Goal: Task Accomplishment & Management: Manage account settings

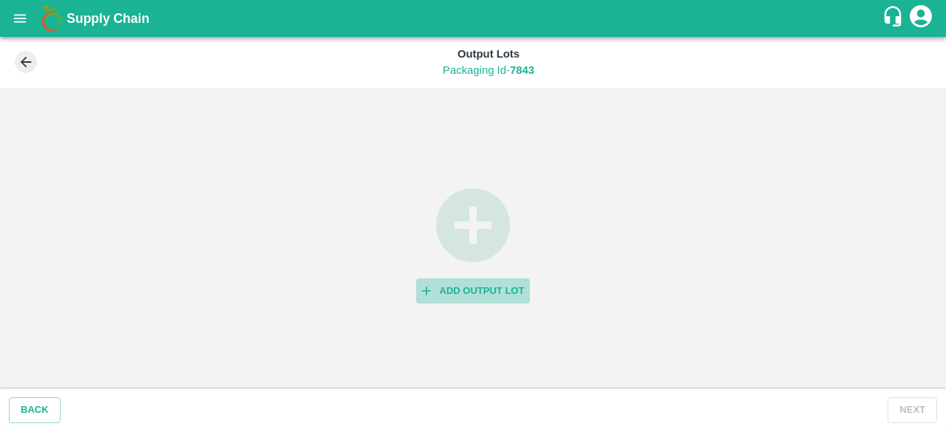
click at [441, 290] on button "Add Output Lot" at bounding box center [473, 292] width 115 height 26
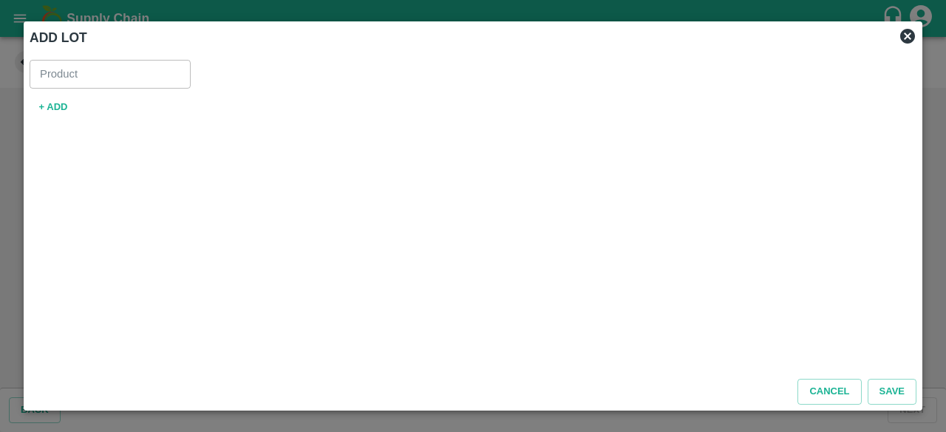
type input "Guava VNR Export"
click at [49, 106] on button "+ ADD" at bounding box center [53, 108] width 47 height 26
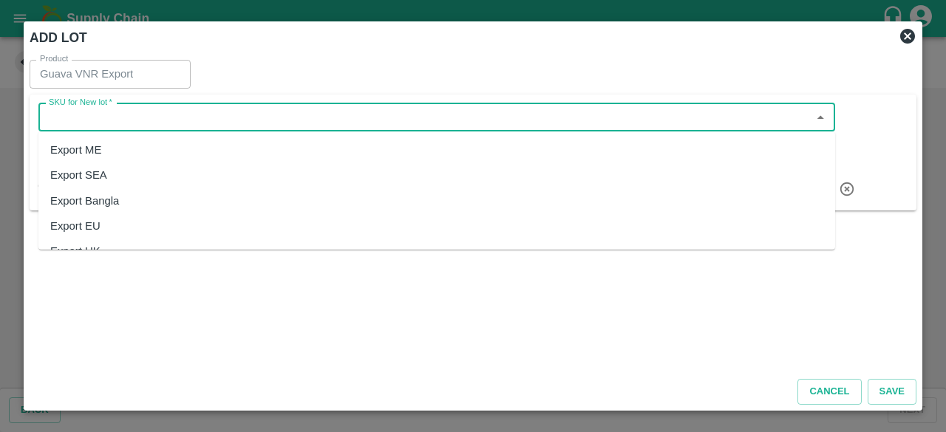
click at [191, 112] on input "SKU for New lot   *" at bounding box center [425, 117] width 764 height 19
click at [173, 146] on div "Export ME" at bounding box center [436, 149] width 797 height 25
type input "Export ME"
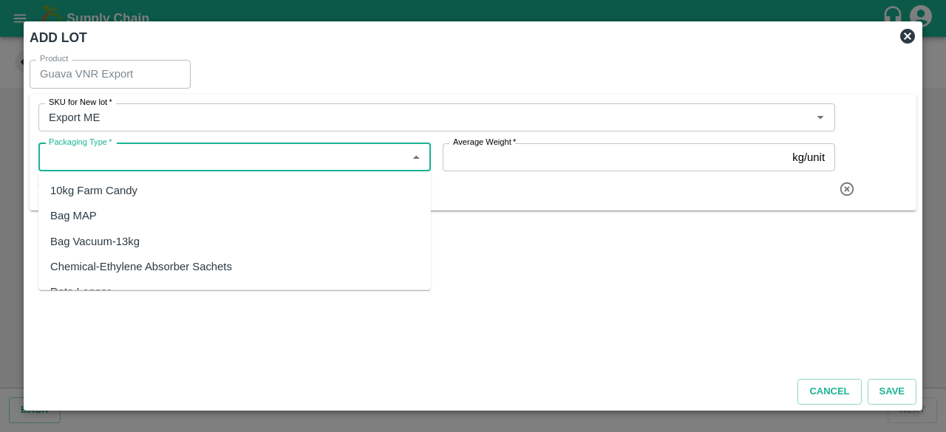
click at [173, 160] on input "Packaging Type   *" at bounding box center [222, 157] width 359 height 19
click at [157, 192] on div "10kg Farm Candy" at bounding box center [234, 190] width 392 height 25
type input "10kg Farm Candy"
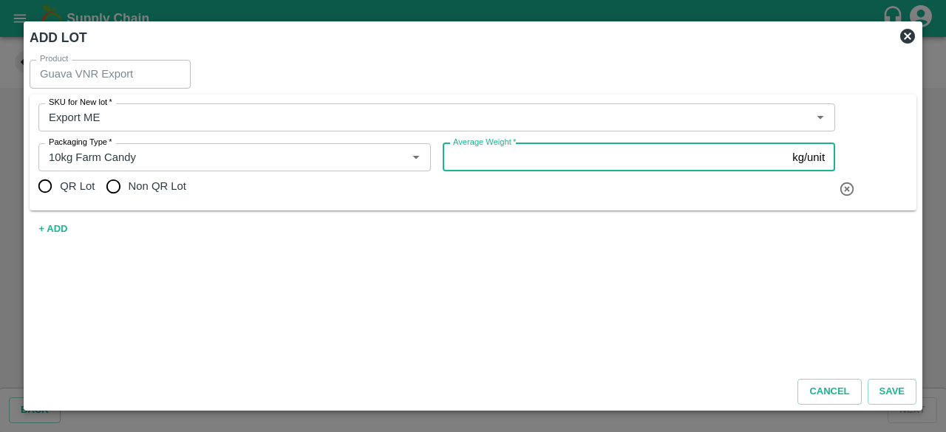
click at [460, 154] on input "Average Weight   *" at bounding box center [615, 157] width 344 height 28
type input "9"
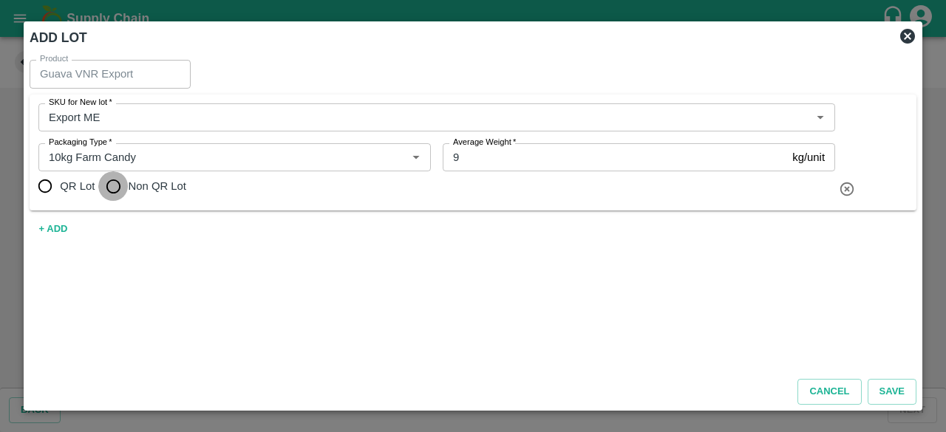
click at [118, 187] on input "Non QR Lot" at bounding box center [113, 186] width 30 height 30
radio input "true"
click at [885, 387] on button "Save" at bounding box center [892, 392] width 49 height 26
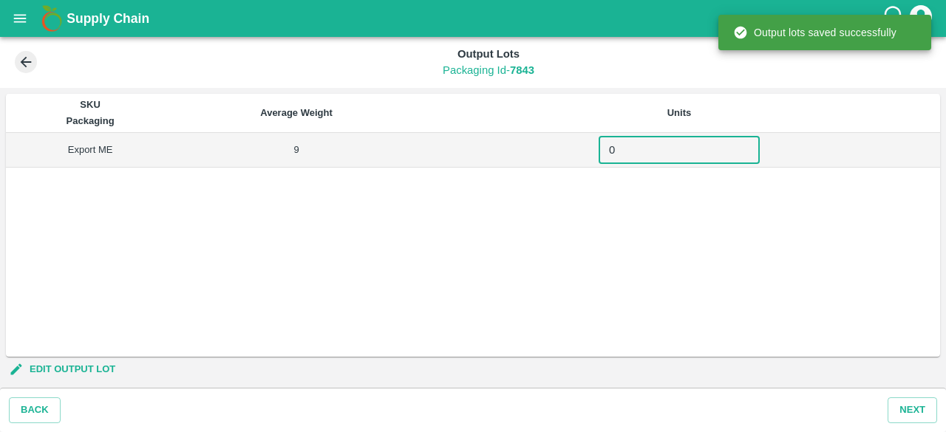
click at [647, 150] on input "0" at bounding box center [679, 150] width 161 height 28
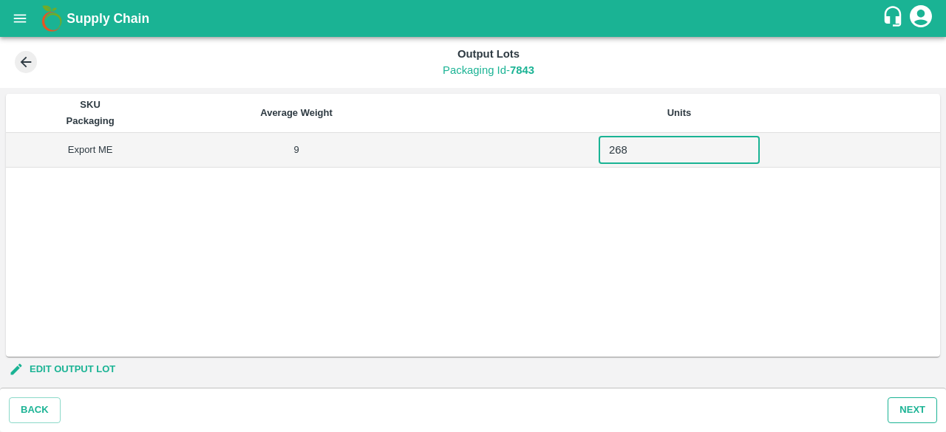
type input "268"
click at [905, 406] on button "Next" at bounding box center [913, 411] width 50 height 26
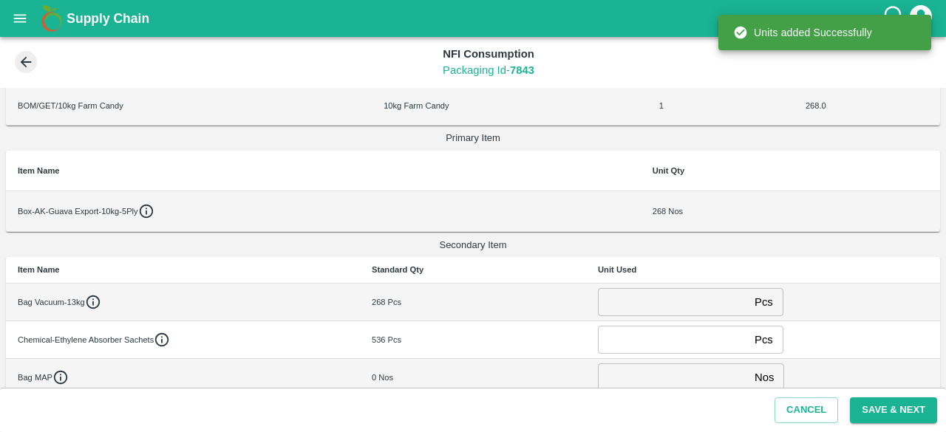
scroll to position [83, 0]
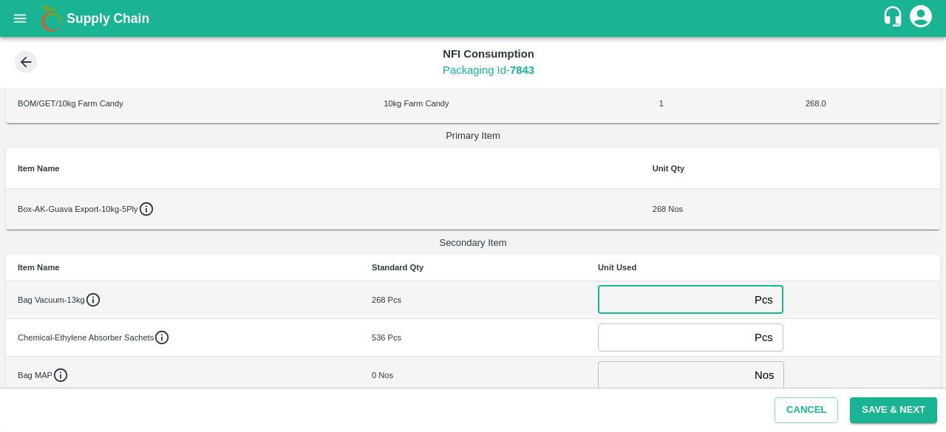
click at [653, 301] on input "number" at bounding box center [673, 300] width 151 height 28
type input "270"
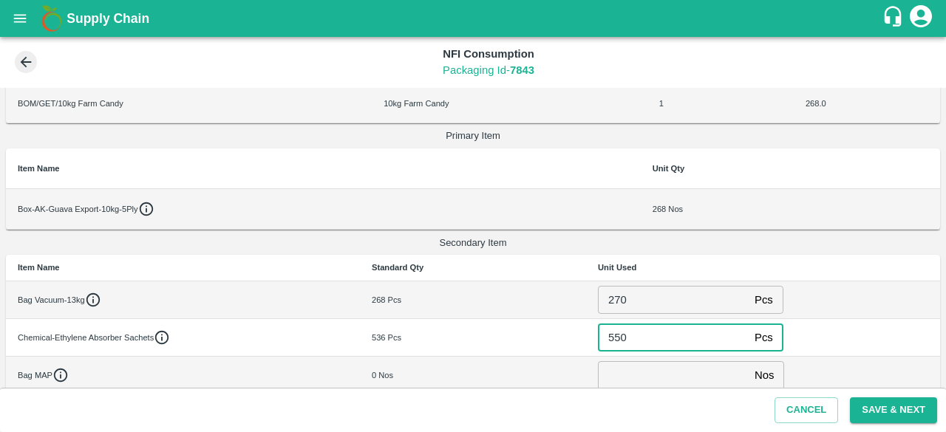
type input "550"
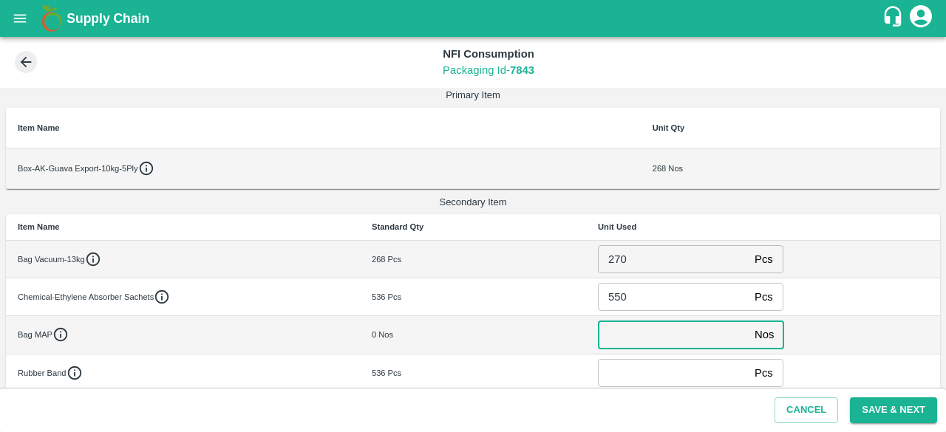
scroll to position [128, 0]
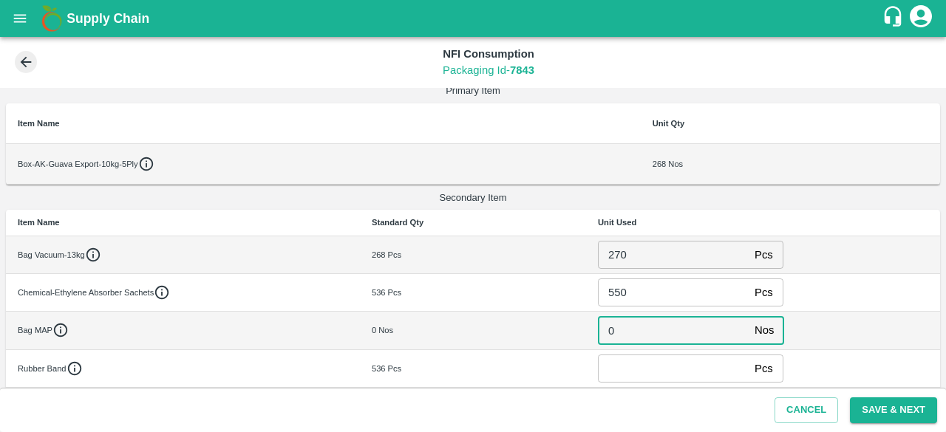
type input "0"
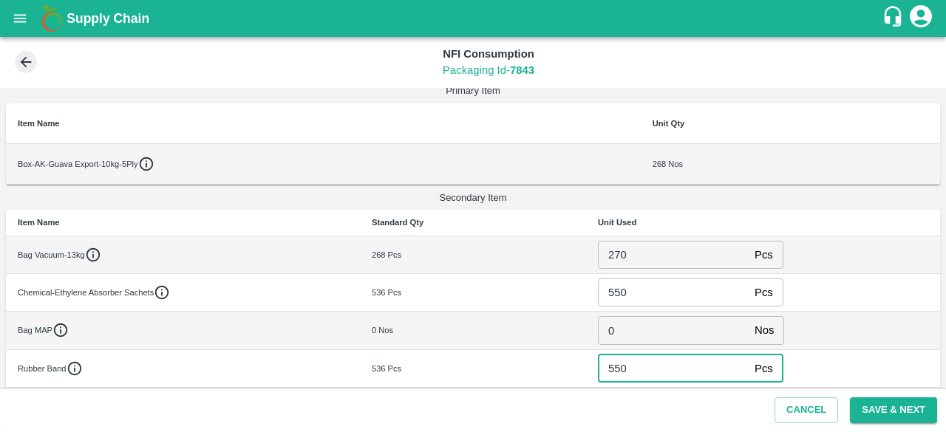
scroll to position [168, 0]
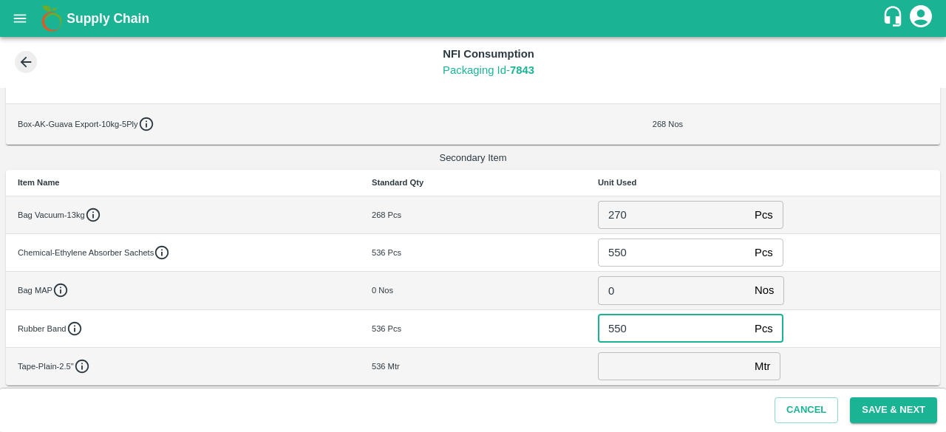
type input "550"
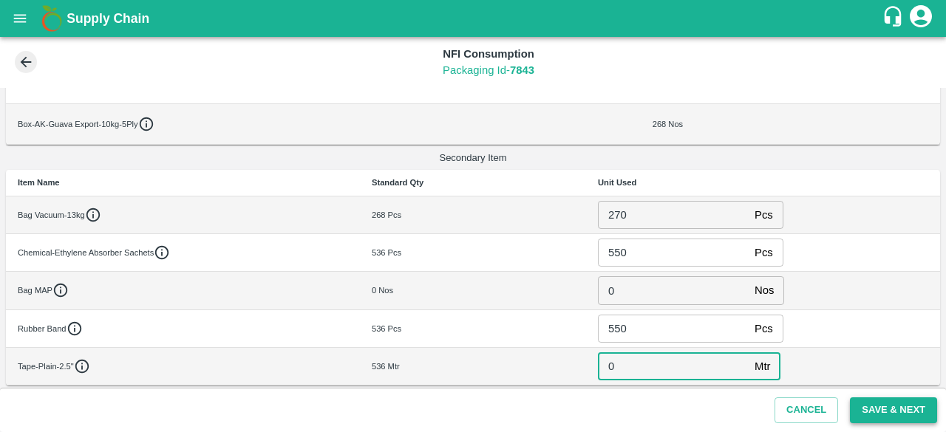
type input "0"
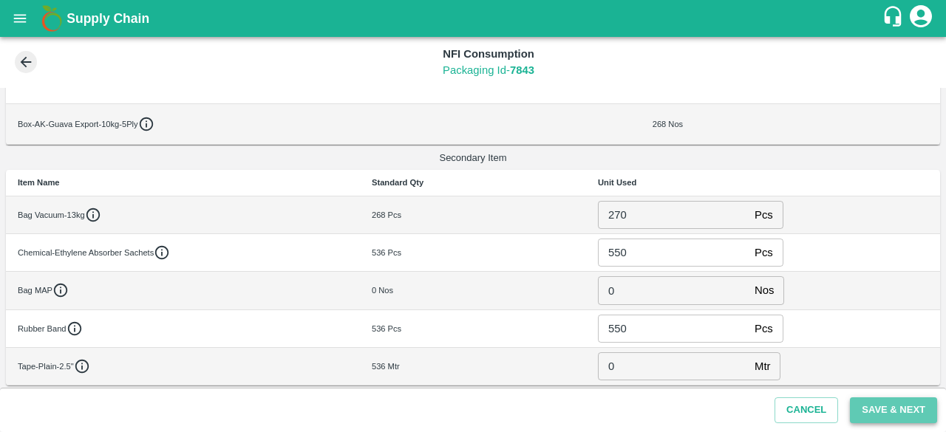
click at [894, 412] on button "Save & Next" at bounding box center [893, 411] width 87 height 26
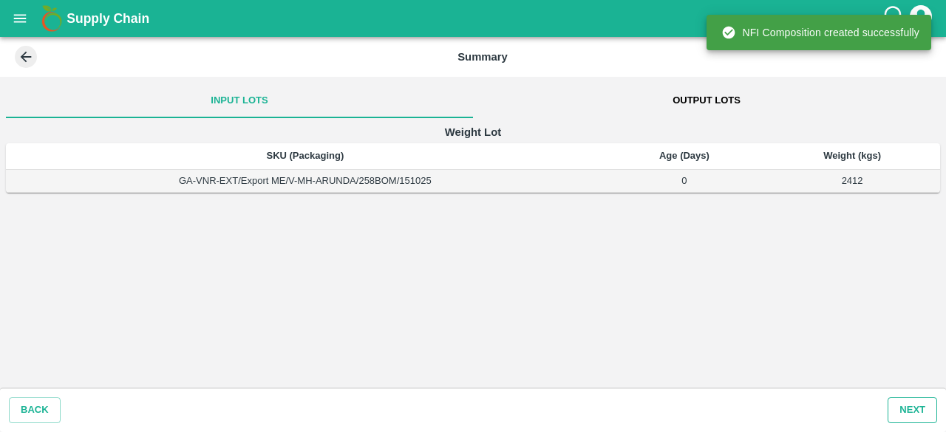
click at [915, 409] on button "Next" at bounding box center [913, 411] width 50 height 26
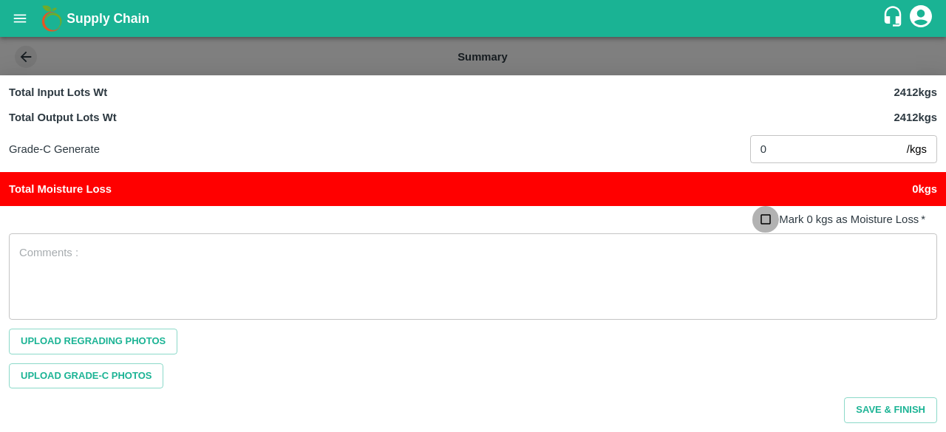
click at [767, 224] on input "Mark 0 kgs as Moisture Loss   *" at bounding box center [765, 219] width 27 height 27
checkbox input "true"
click at [877, 406] on button "Save & Finish" at bounding box center [890, 411] width 93 height 26
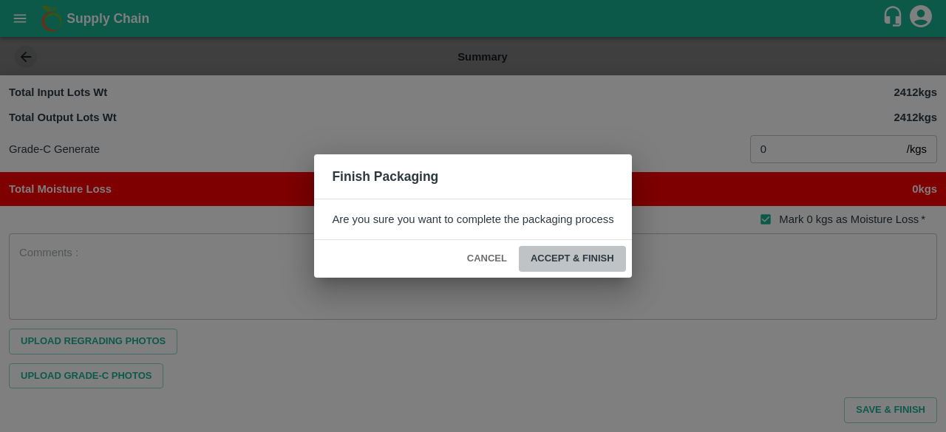
click at [572, 256] on button "ACCEPT & FINISH" at bounding box center [572, 259] width 107 height 26
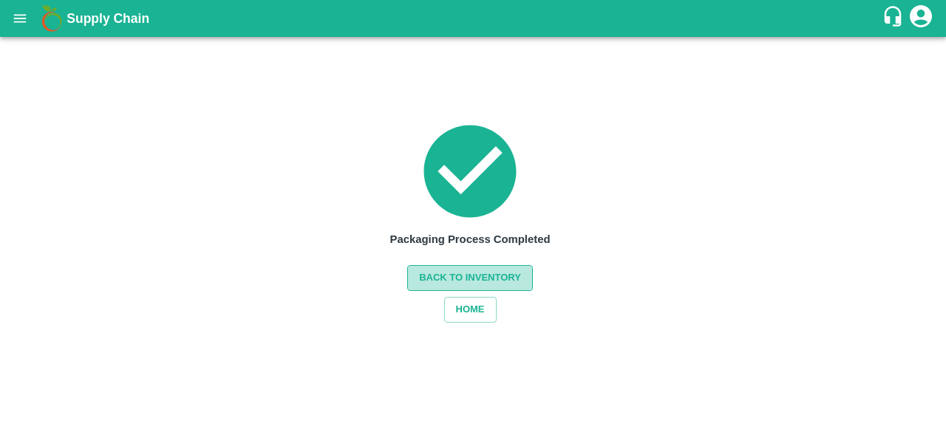
click at [463, 273] on button "Back to Inventory" at bounding box center [470, 278] width 126 height 26
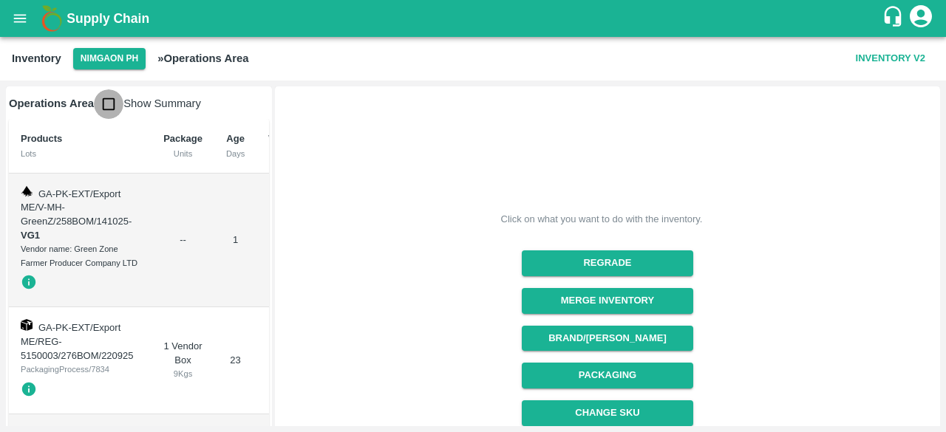
click at [111, 101] on input "checkbox" at bounding box center [109, 104] width 30 height 30
checkbox input "true"
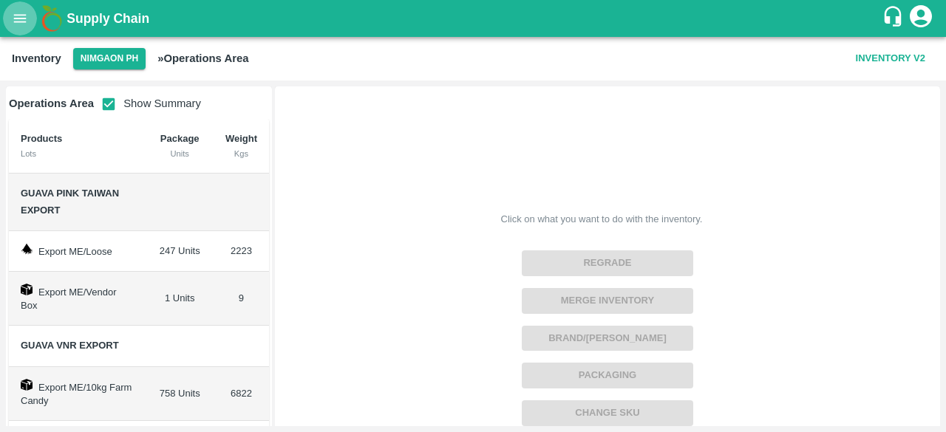
click at [19, 22] on icon "open drawer" at bounding box center [20, 18] width 13 height 8
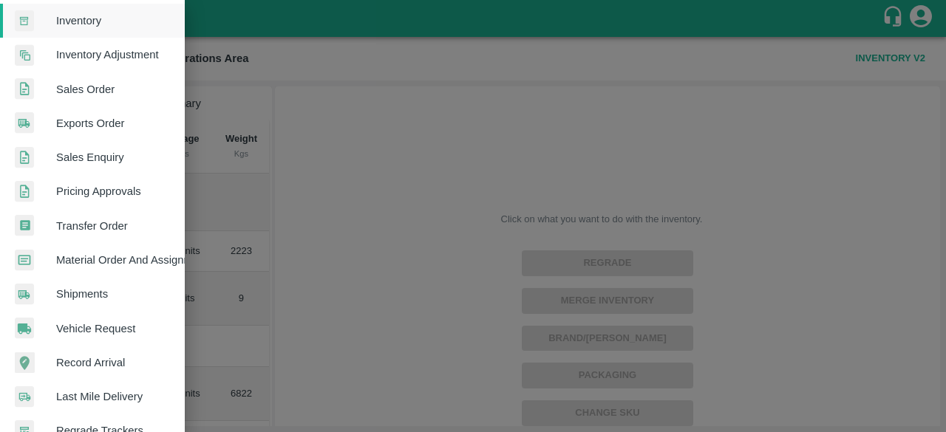
scroll to position [285, 0]
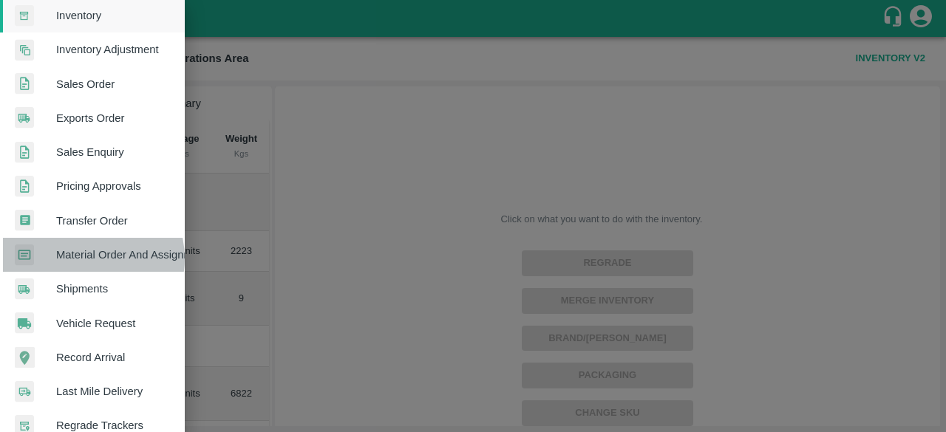
click at [86, 258] on span "Material Order And Assignment" at bounding box center [114, 255] width 117 height 16
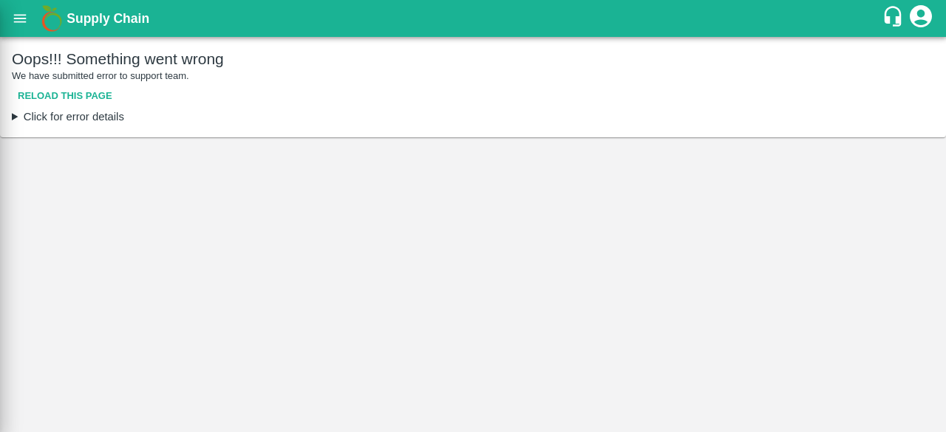
click at [86, 258] on div at bounding box center [473, 216] width 946 height 432
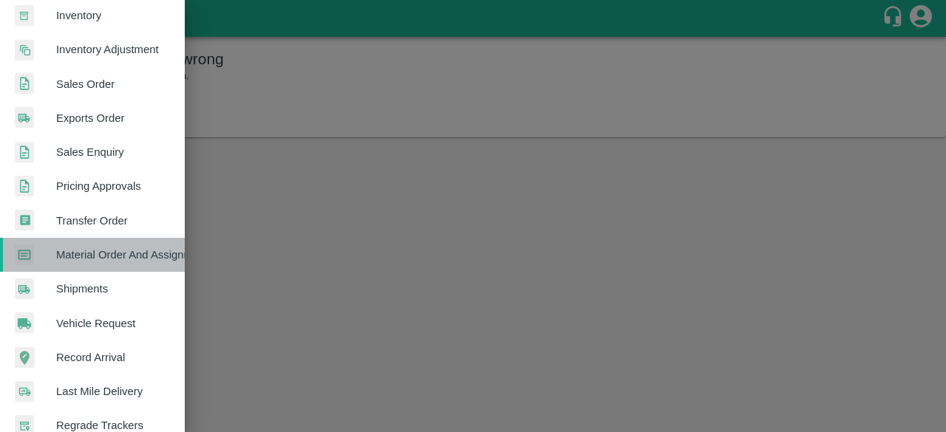
click at [143, 254] on span "Material Order And Assignment" at bounding box center [114, 255] width 117 height 16
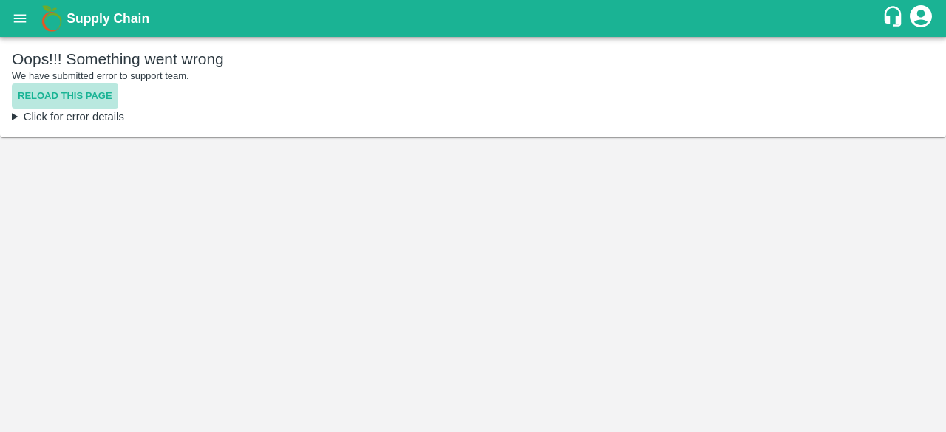
click at [62, 89] on button "Reload this page" at bounding box center [65, 97] width 106 height 26
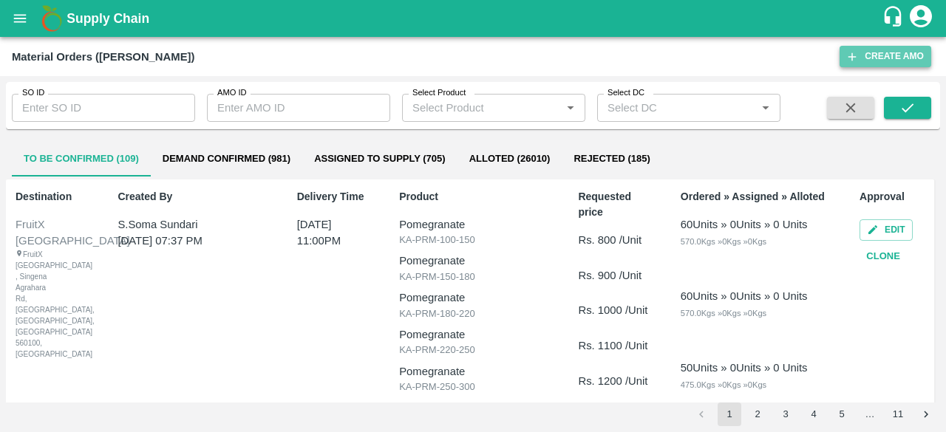
click at [899, 52] on button "Create AMO" at bounding box center [886, 56] width 92 height 21
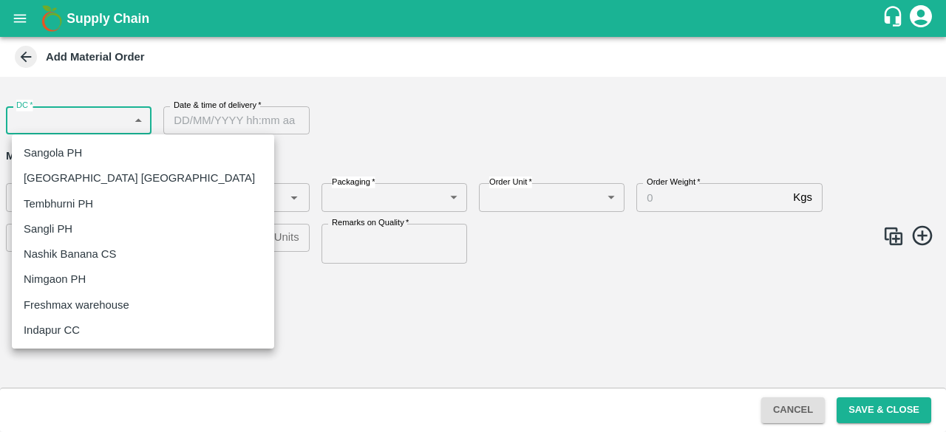
click at [98, 120] on body "Supply Chain Add Material Order DC   * ​ DC Date & time of delivery   * Date & …" at bounding box center [473, 216] width 946 height 432
click at [67, 297] on p "Freshmax warehouse" at bounding box center [77, 305] width 106 height 16
type input "219"
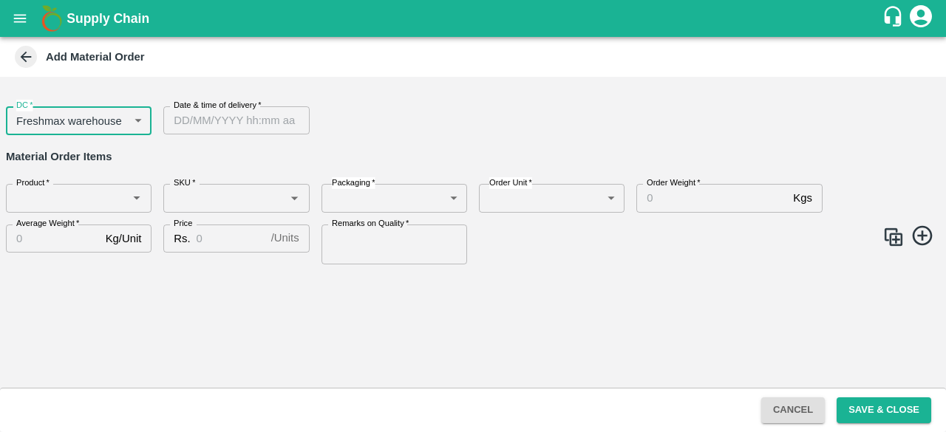
type input "DD/MM/YYYY hh:mm aa"
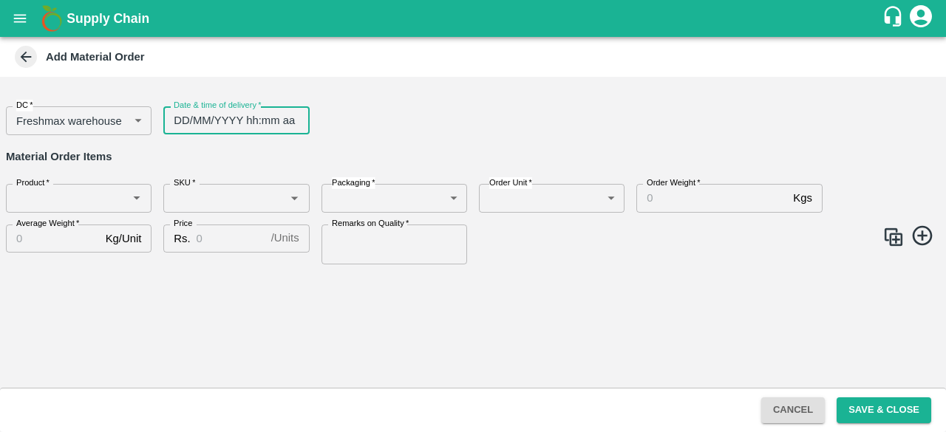
click at [226, 122] on input "DD/MM/YYYY hh:mm aa" at bounding box center [230, 120] width 135 height 28
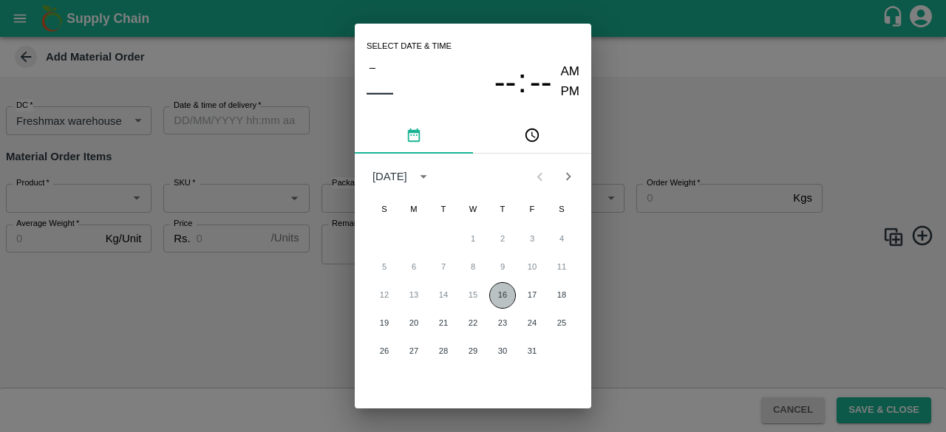
click at [501, 299] on button "16" at bounding box center [502, 295] width 27 height 27
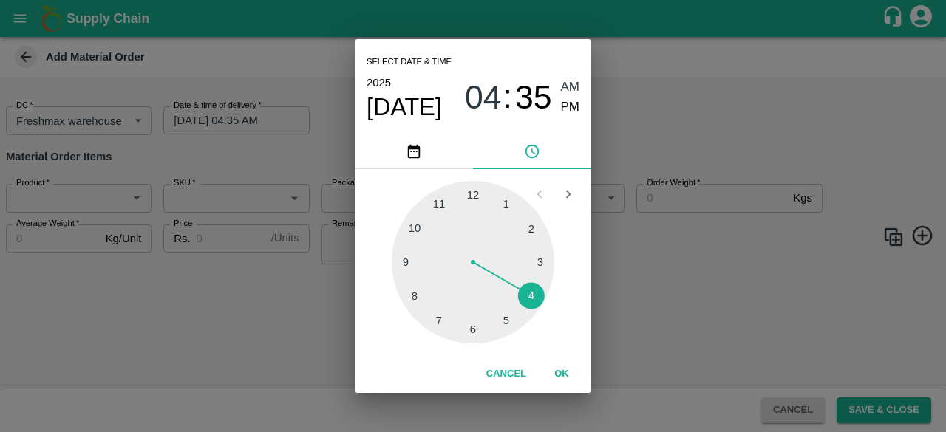
click at [471, 197] on div at bounding box center [473, 262] width 163 height 163
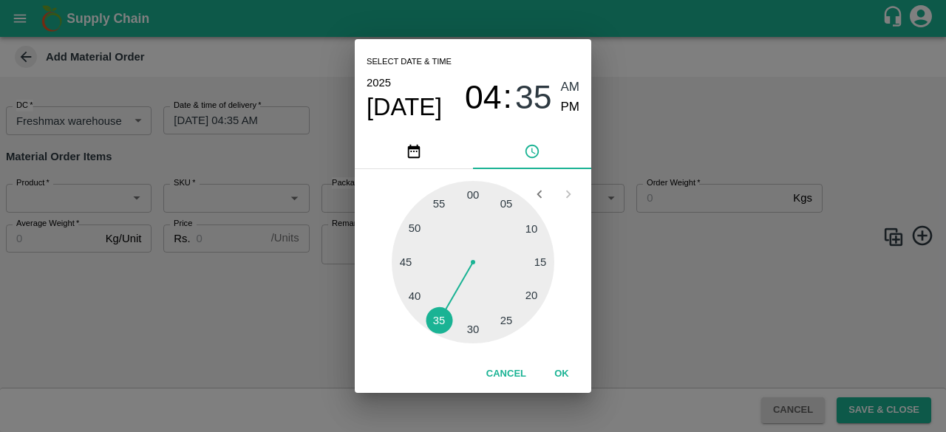
click at [471, 197] on div at bounding box center [473, 262] width 163 height 163
click at [567, 108] on span "PM" at bounding box center [570, 108] width 19 height 20
type input "16/10/2025 04:35 PM"
click at [728, 129] on div "Select date & time 2025 Oct 16 04 : 35 AM PM 05 10 15 20 25 30 35 40 45 50 55 0…" at bounding box center [473, 216] width 946 height 432
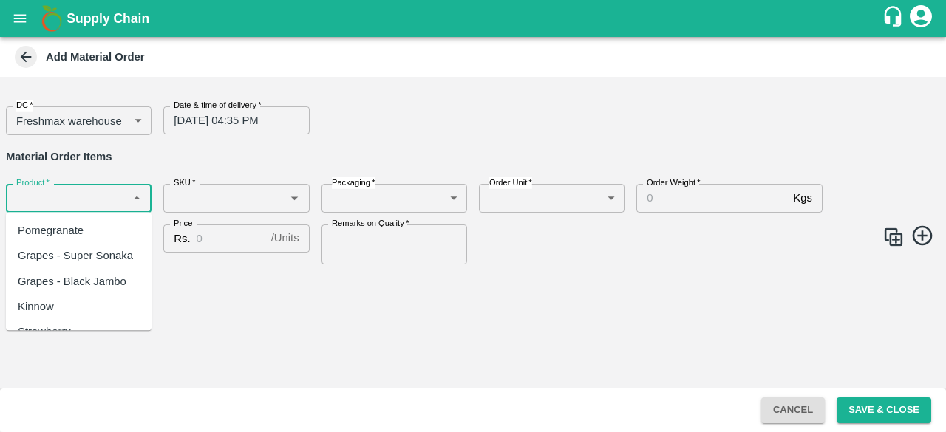
click at [71, 198] on input "Product   *" at bounding box center [66, 197] width 112 height 19
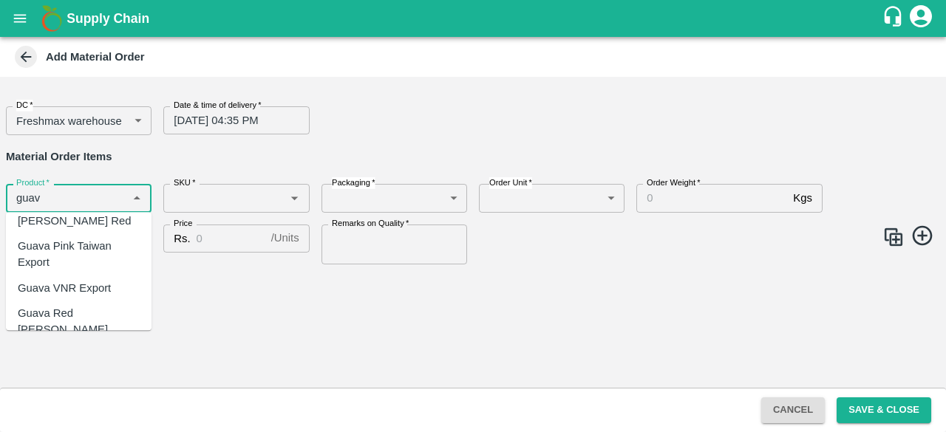
scroll to position [78, 0]
click at [84, 279] on div "Guava VNR Export" at bounding box center [64, 287] width 93 height 16
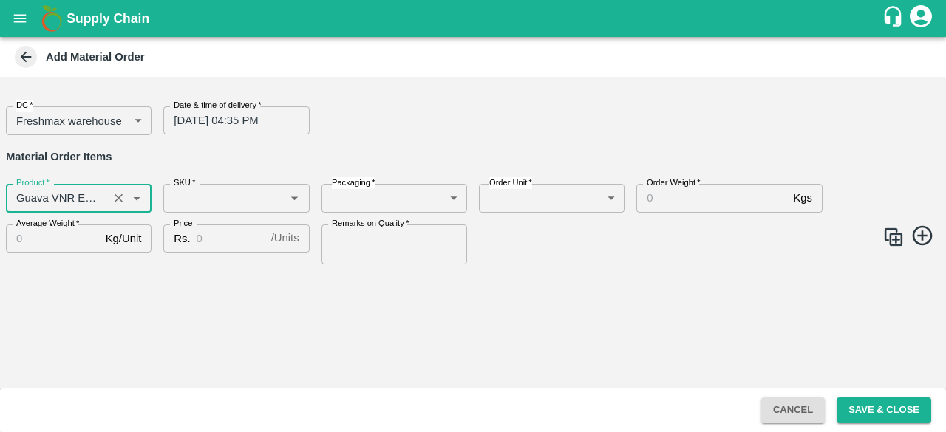
type input "Guava VNR Export"
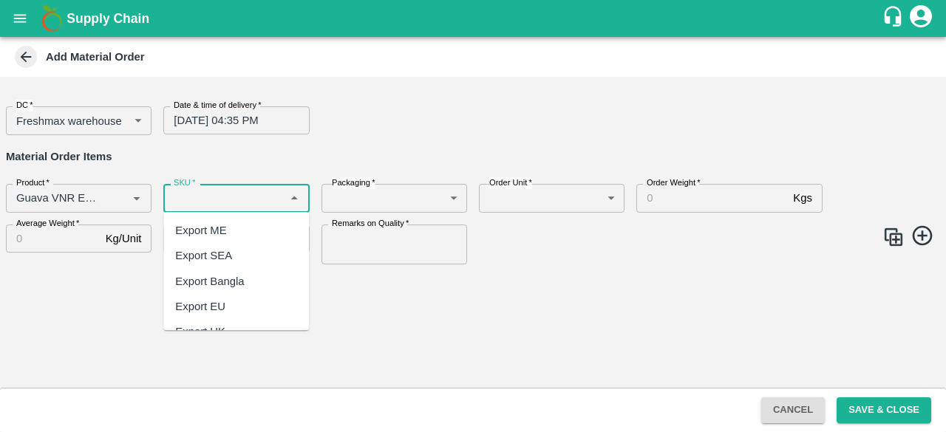
click at [256, 202] on input "SKU   *" at bounding box center [224, 197] width 112 height 19
click at [246, 221] on div "Export ME" at bounding box center [236, 230] width 146 height 25
type input "Export ME"
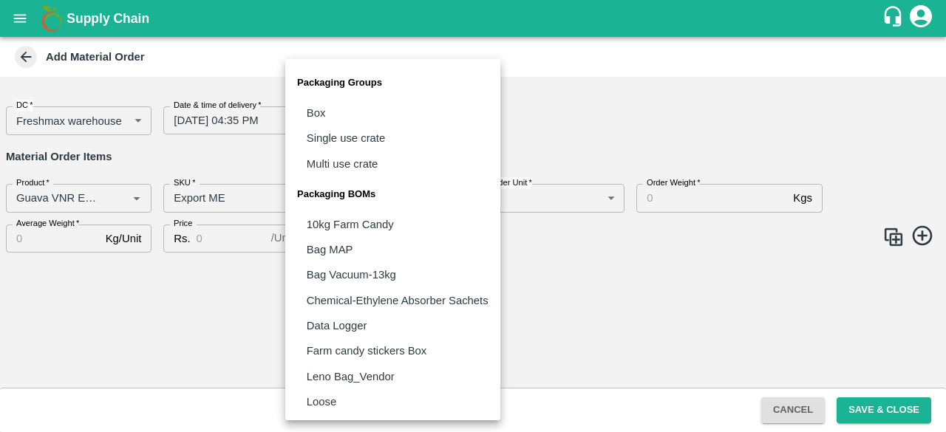
click at [375, 202] on body "Supply Chain Add Material Order DC   * Freshmax warehouse 219 DC Date & time of…" at bounding box center [473, 216] width 946 height 432
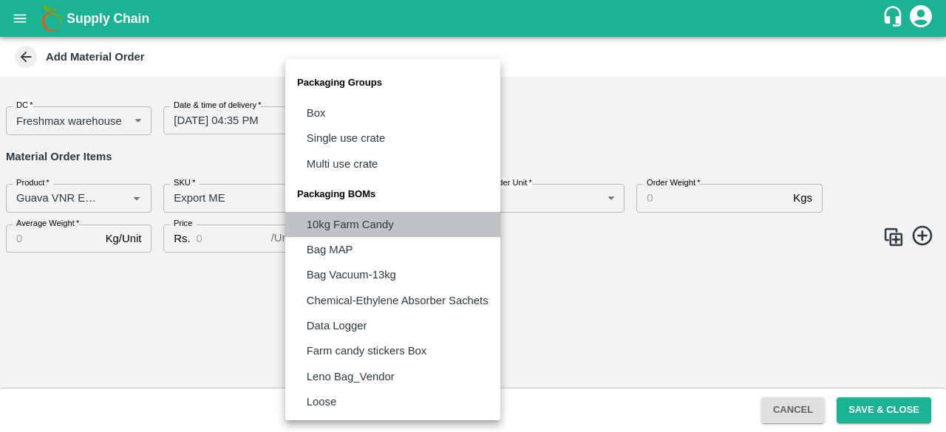
click at [366, 230] on p "10kg Farm Candy" at bounding box center [350, 225] width 87 height 16
type input "BOM/436"
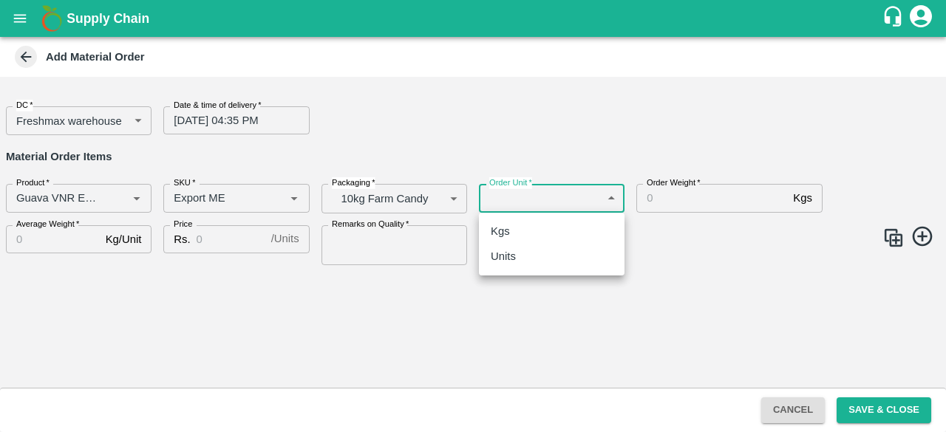
click at [568, 201] on body "Supply Chain Add Material Order DC   * Freshmax warehouse 219 DC Date & time of…" at bounding box center [473, 216] width 946 height 432
click at [526, 256] on div "Units" at bounding box center [552, 256] width 122 height 16
type input "2"
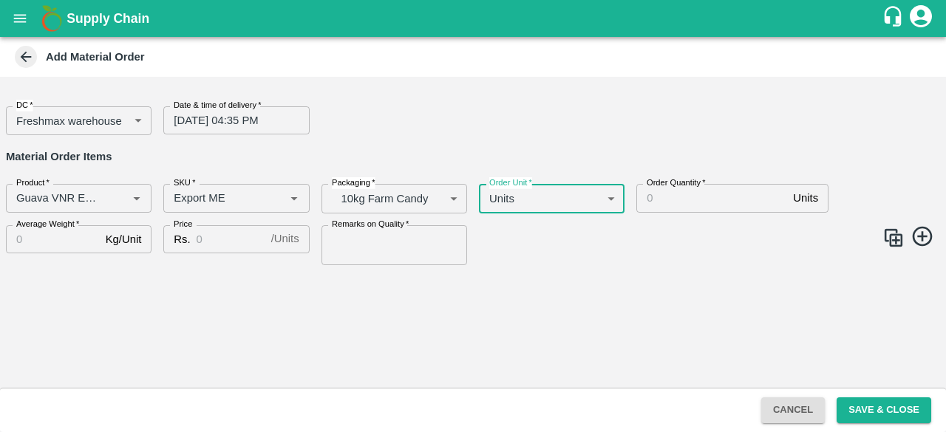
click at [668, 206] on input "Order Quantity   *" at bounding box center [711, 198] width 151 height 28
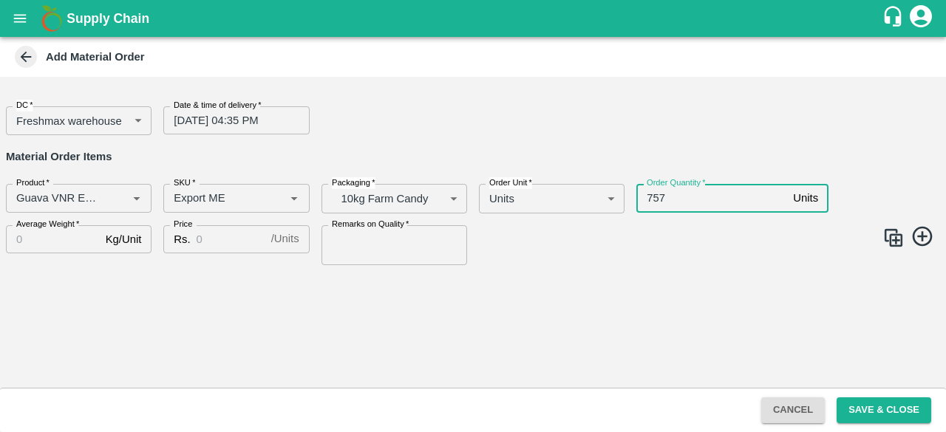
type input "757"
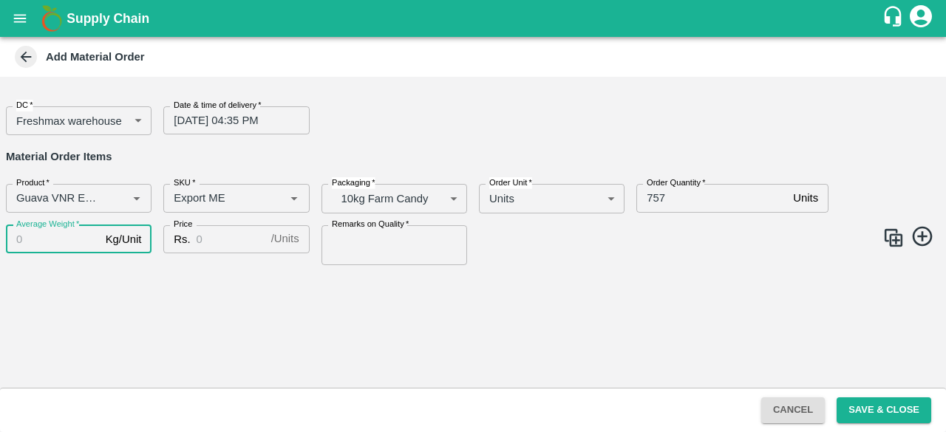
click at [43, 236] on input "Average Weight   *" at bounding box center [53, 239] width 94 height 28
type input "9"
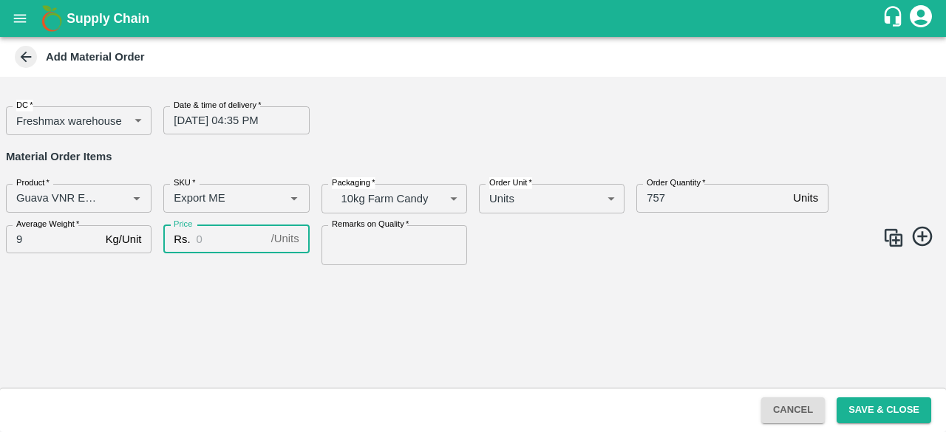
click at [239, 242] on input "Price" at bounding box center [231, 239] width 69 height 28
type input "585"
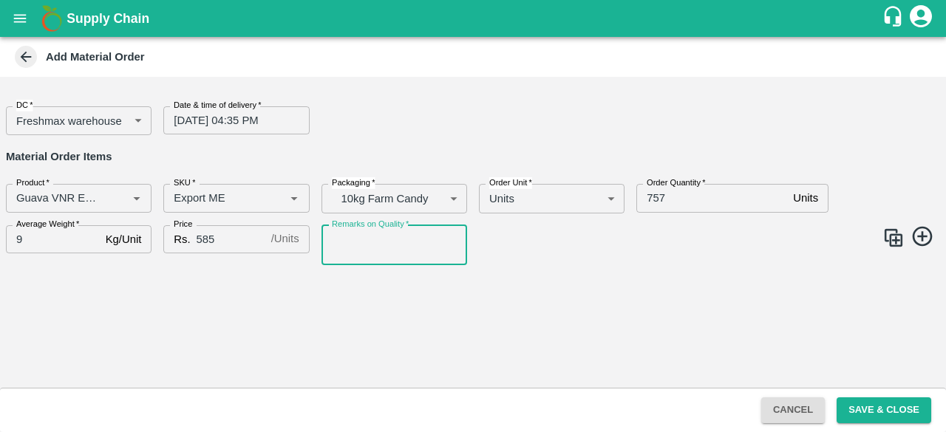
click at [377, 250] on input "Remarks on Quality   *" at bounding box center [395, 245] width 146 height 40
type input "NA"
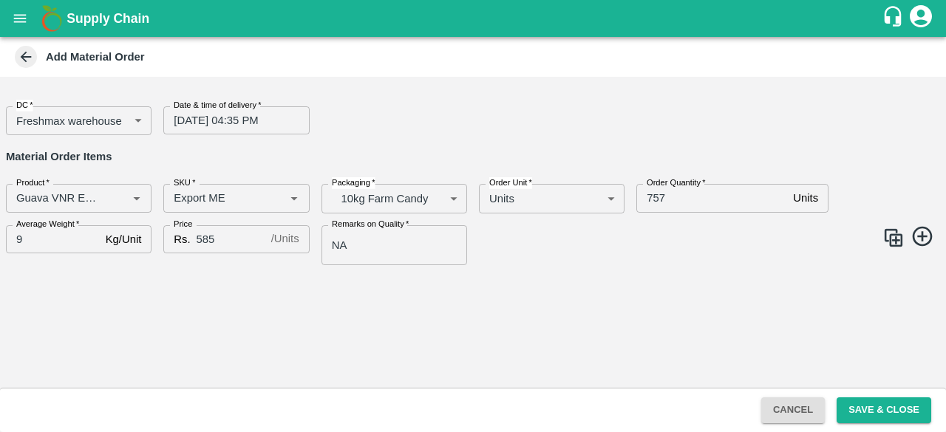
click at [616, 319] on div "DC   * Freshmax warehouse 219 DC Date & time of delivery   * 16/10/2025 04:35 P…" at bounding box center [473, 232] width 946 height 311
click at [877, 410] on button "Save & Close" at bounding box center [884, 411] width 95 height 26
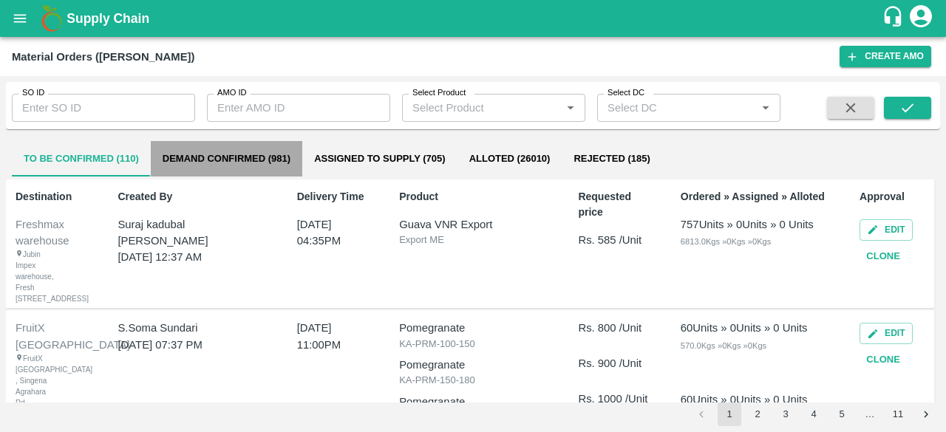
click at [228, 160] on button "Demand Confirmed (981)" at bounding box center [227, 158] width 152 height 35
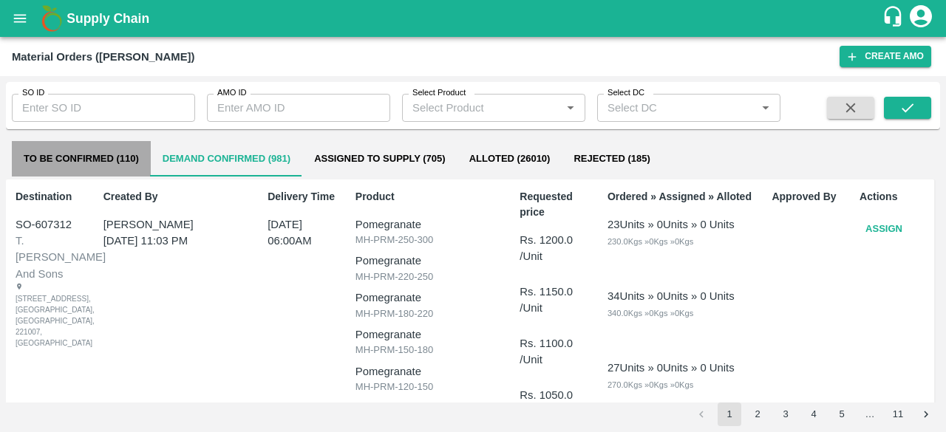
click at [71, 157] on button "To Be Confirmed (110)" at bounding box center [81, 158] width 139 height 35
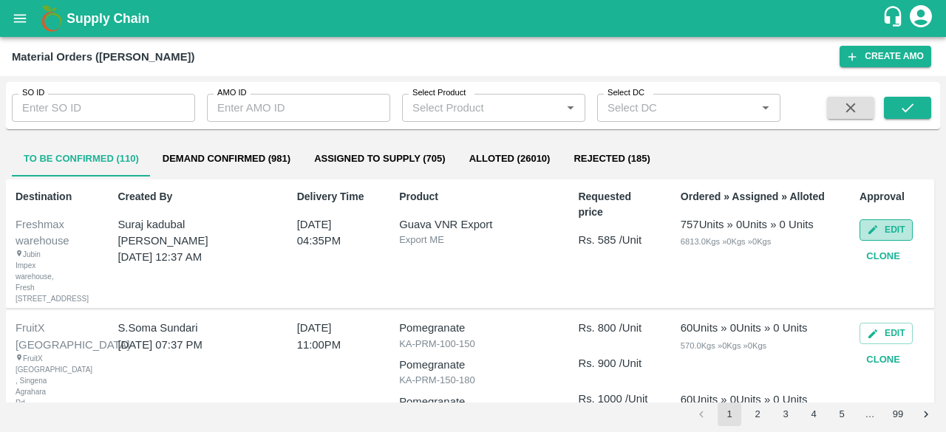
click at [883, 228] on button "Edit" at bounding box center [886, 230] width 52 height 21
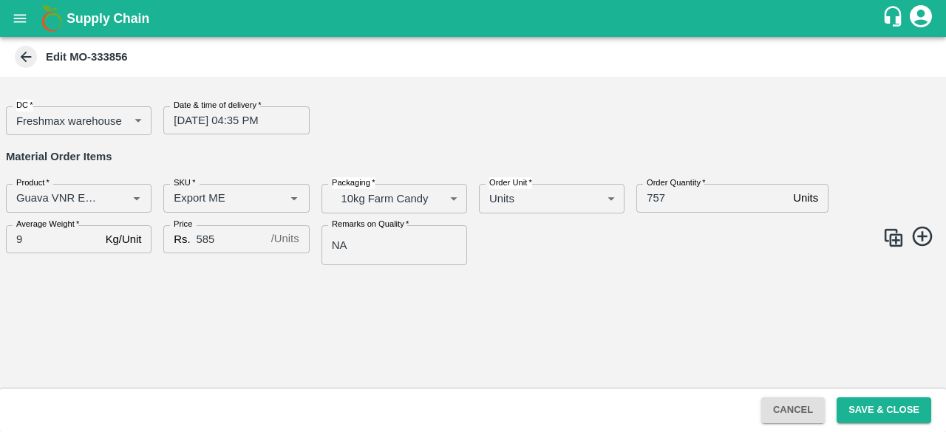
click at [25, 61] on icon at bounding box center [26, 57] width 11 height 11
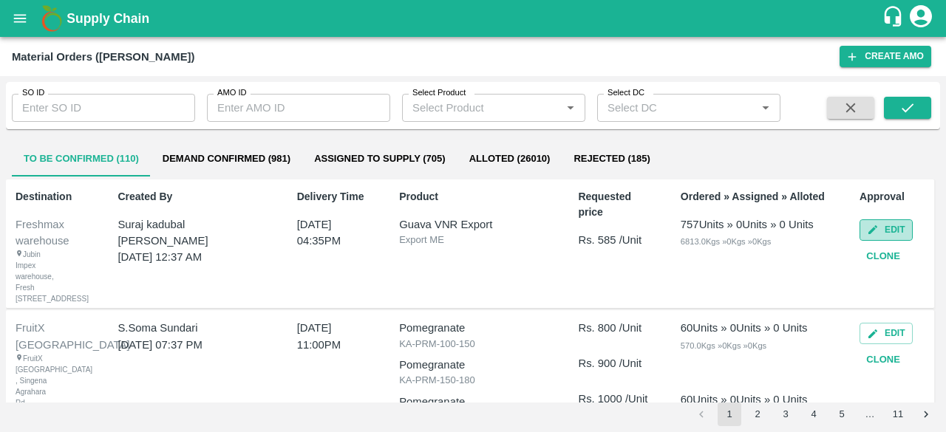
click at [882, 222] on button "Edit" at bounding box center [886, 230] width 52 height 21
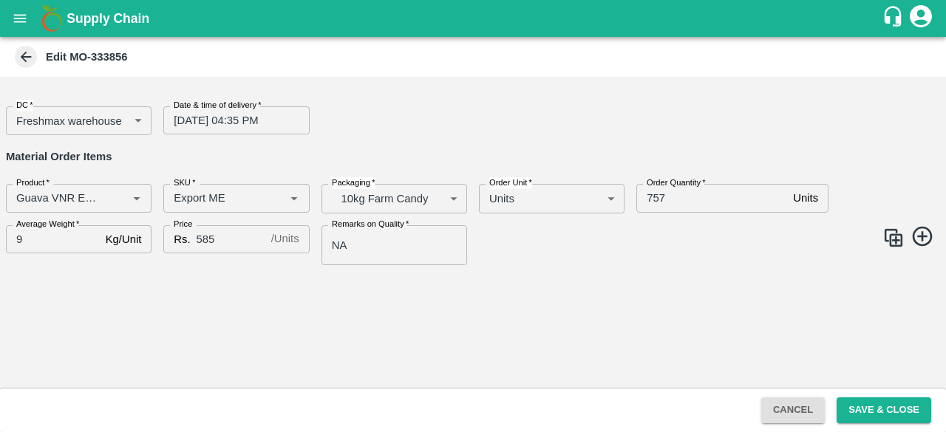
click at [30, 56] on icon at bounding box center [26, 57] width 11 height 11
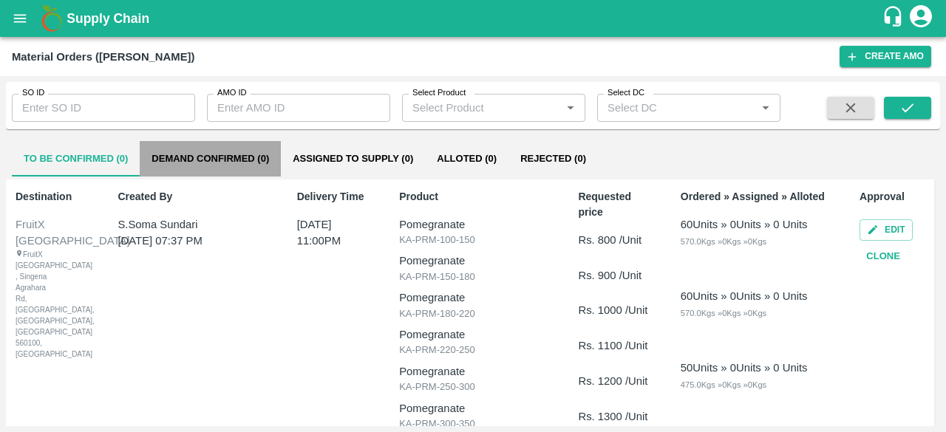
click at [231, 160] on button "Demand Confirmed (0)" at bounding box center [210, 158] width 141 height 35
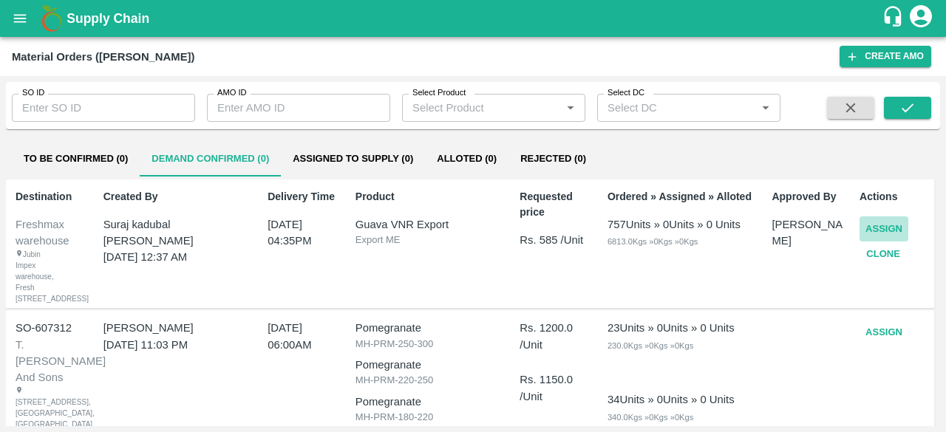
click at [877, 224] on button "Assign" at bounding box center [884, 230] width 49 height 26
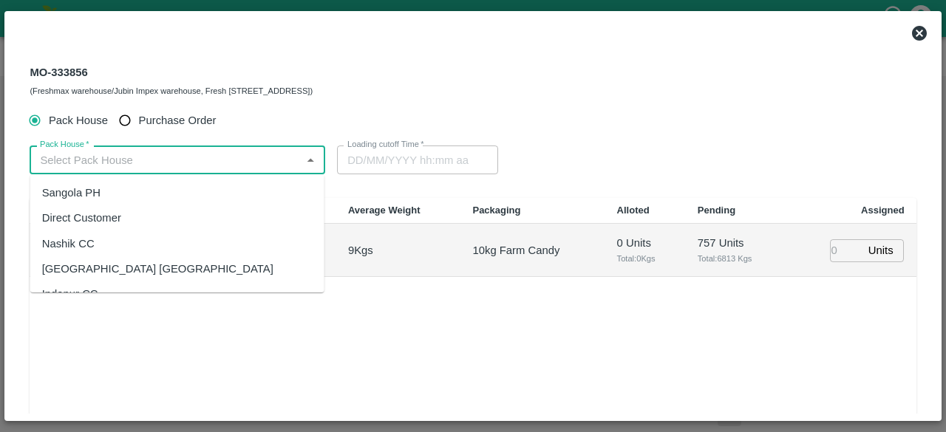
click at [211, 160] on input "Pack House   *" at bounding box center [165, 159] width 262 height 19
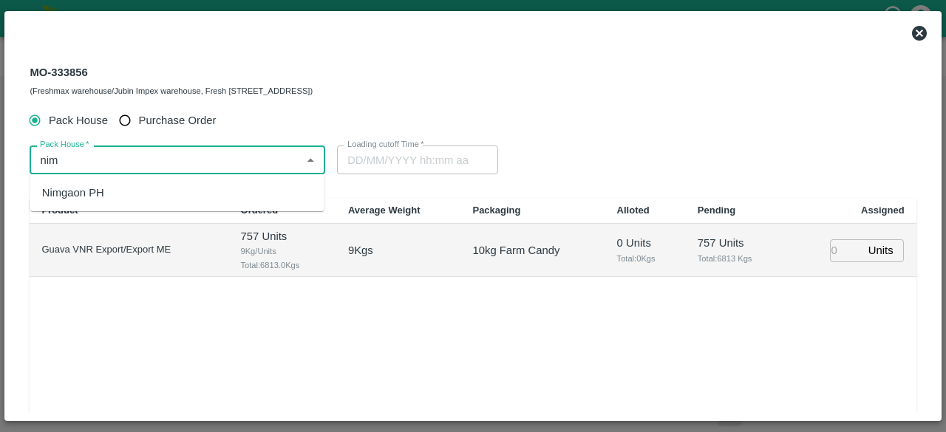
click at [178, 197] on div "Nimgaon PH" at bounding box center [177, 192] width 294 height 25
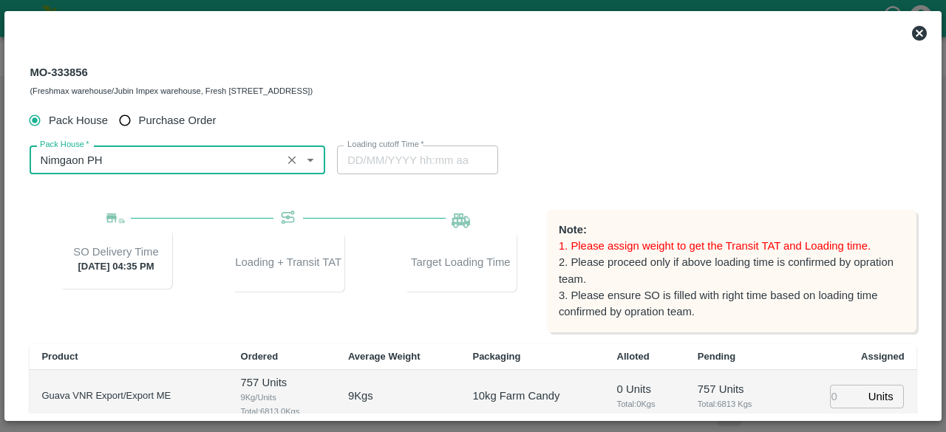
type input "Nimgaon PH"
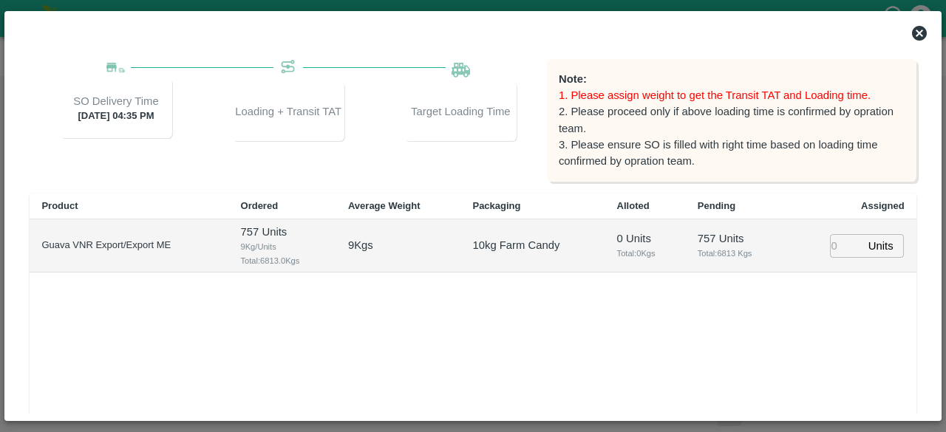
scroll to position [194, 0]
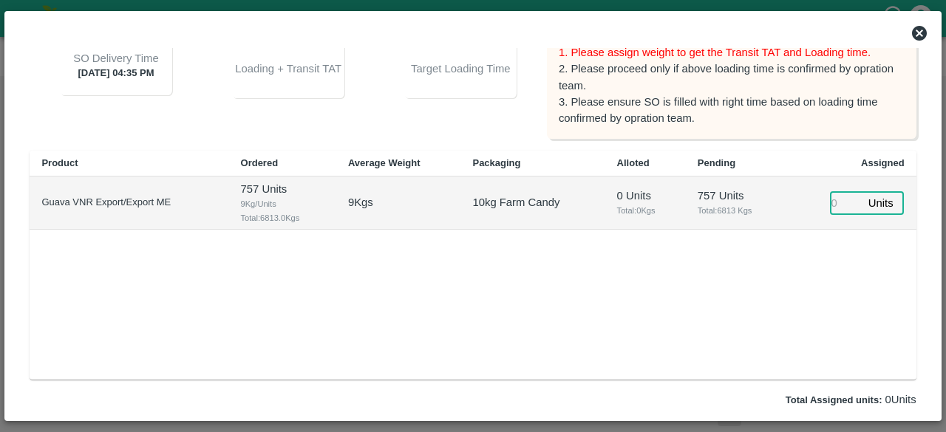
click at [837, 200] on input "number" at bounding box center [846, 202] width 33 height 23
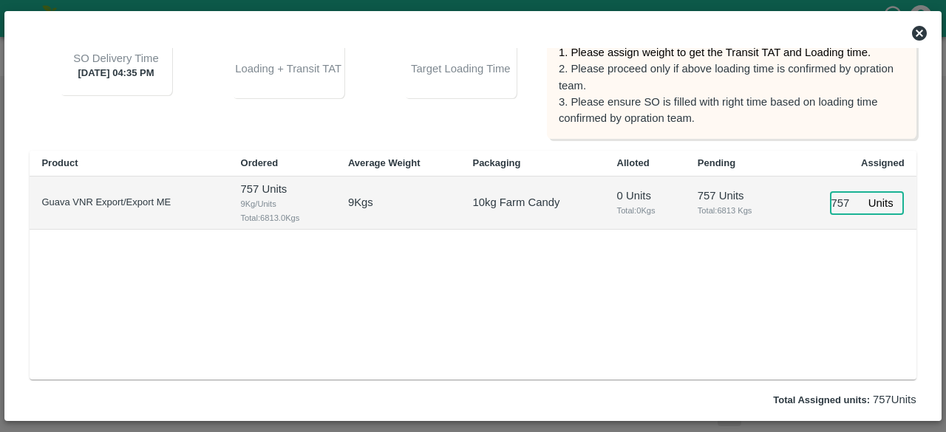
type input "757"
type input "16/10/2025 04:25 AM"
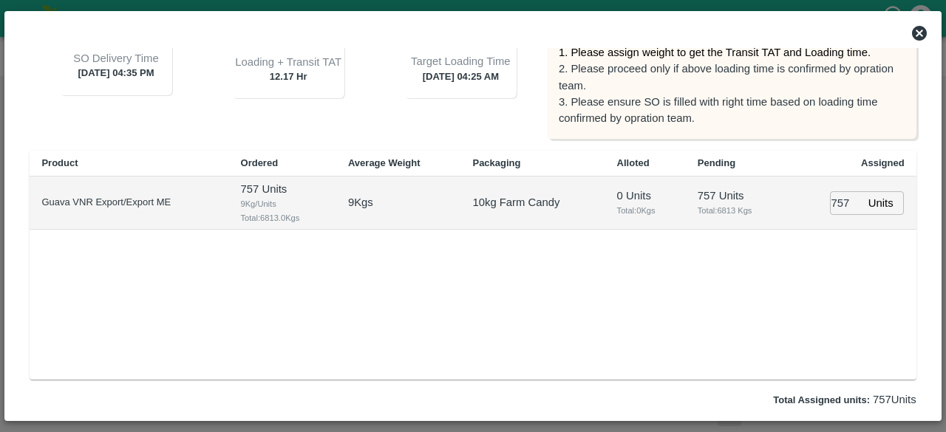
click at [823, 276] on div "Product Ordered Average Weight Packaging Alloted Pending Assigned Guava VNR Exp…" at bounding box center [473, 265] width 886 height 229
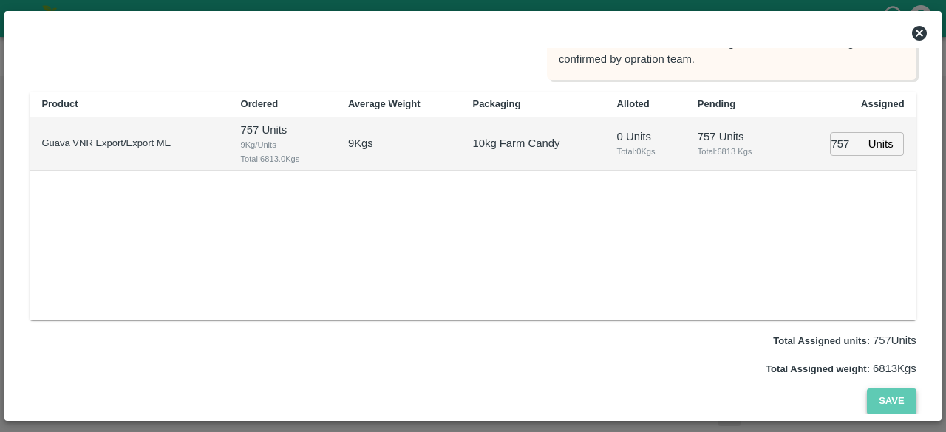
click at [889, 400] on button "Save" at bounding box center [891, 402] width 49 height 26
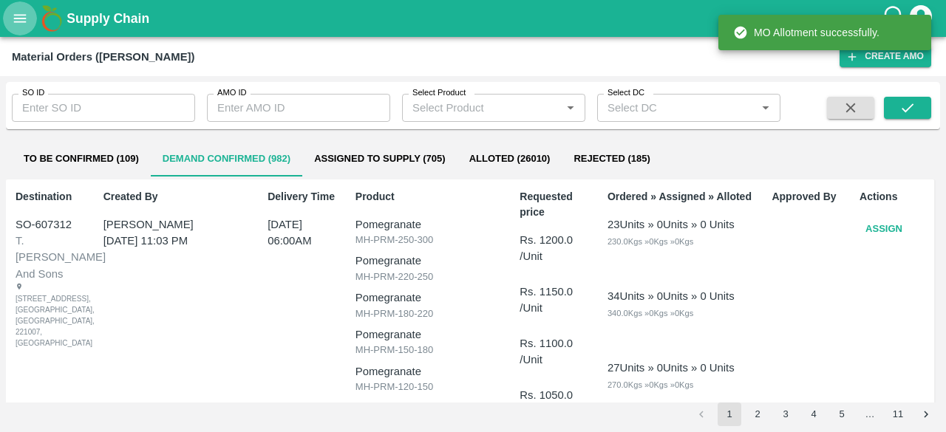
click at [23, 21] on icon "open drawer" at bounding box center [20, 18] width 13 height 8
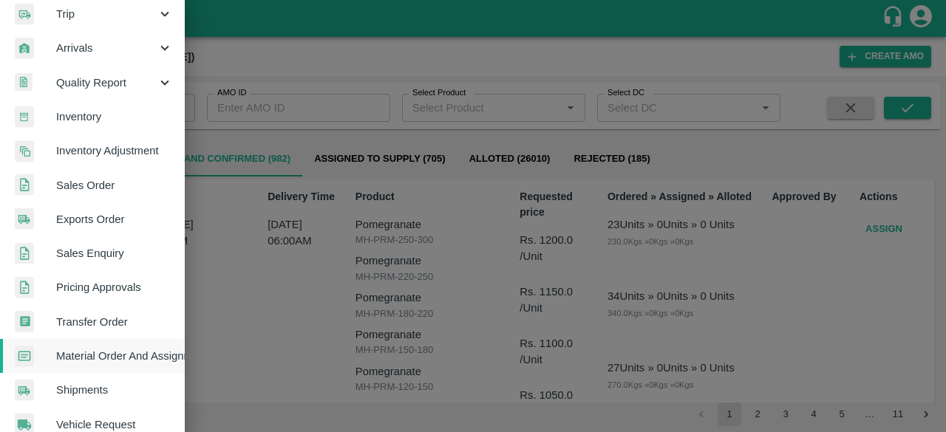
scroll to position [184, 0]
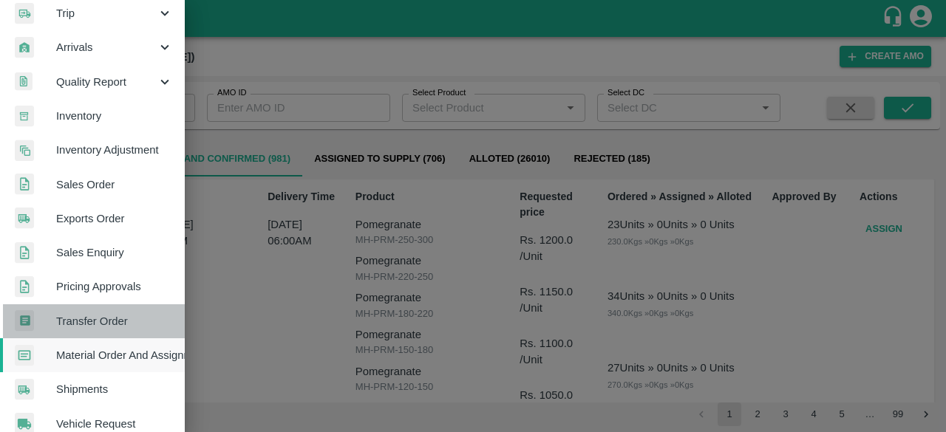
click at [101, 327] on span "Transfer Order" at bounding box center [114, 321] width 117 height 16
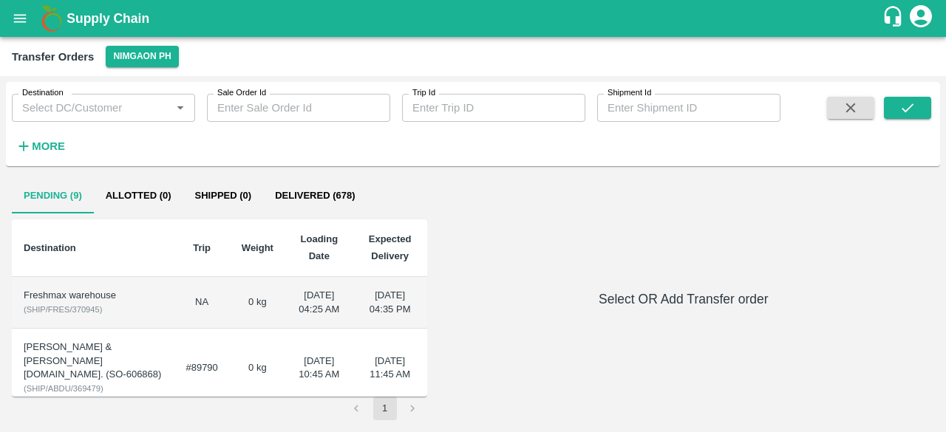
click at [204, 311] on td "NA" at bounding box center [201, 303] width 55 height 52
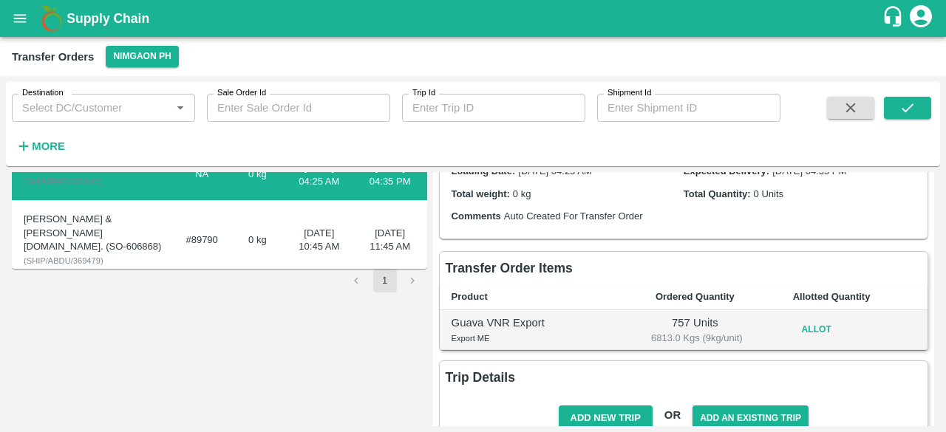
scroll to position [139, 0]
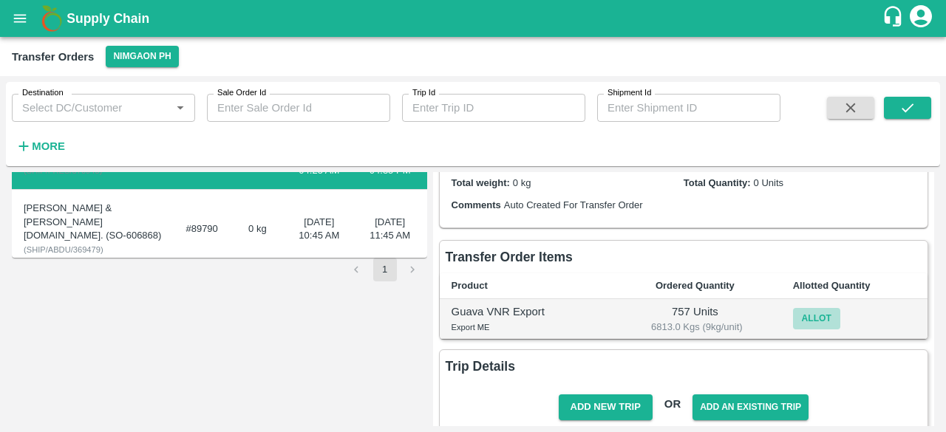
click at [815, 320] on button "Allot" at bounding box center [816, 318] width 47 height 21
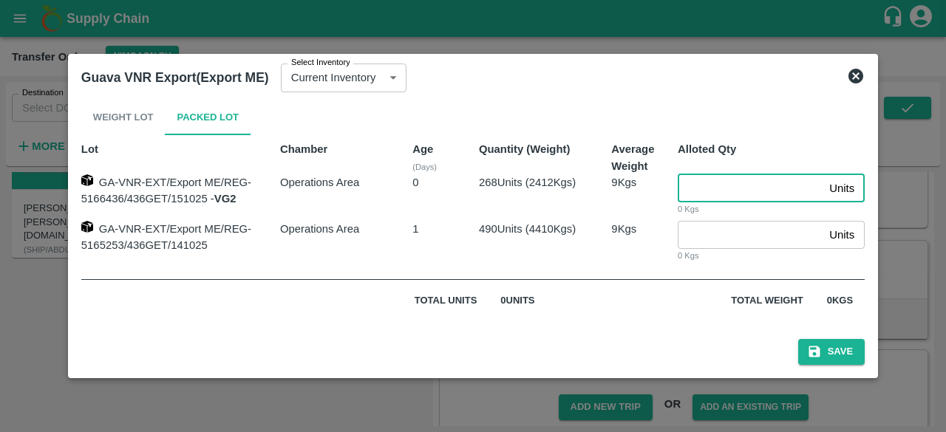
click at [704, 199] on input "number" at bounding box center [751, 188] width 146 height 28
type input "268"
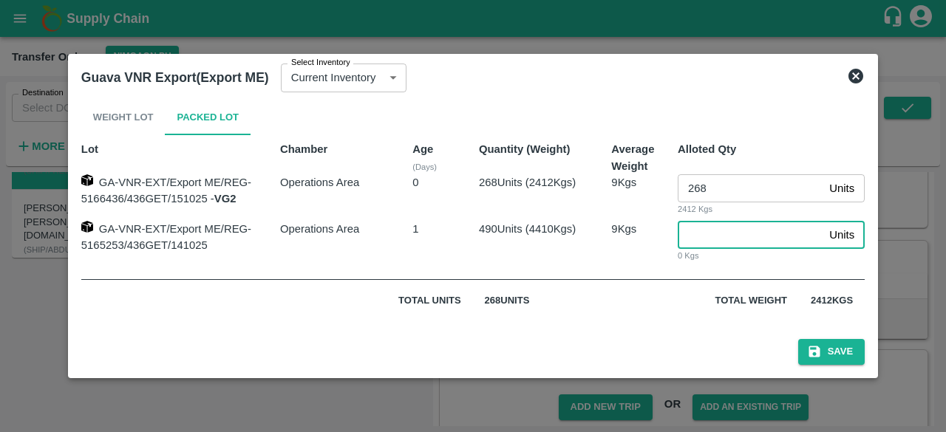
click at [714, 239] on input "number" at bounding box center [751, 235] width 146 height 28
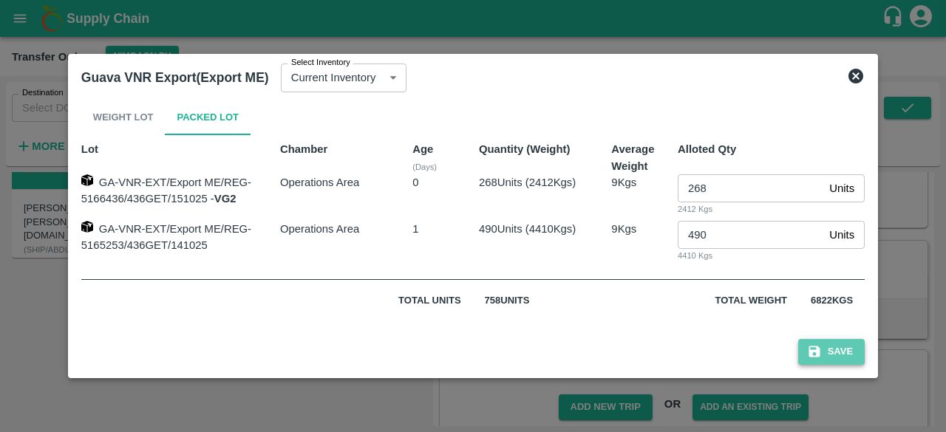
click at [838, 349] on button "Save" at bounding box center [831, 352] width 67 height 26
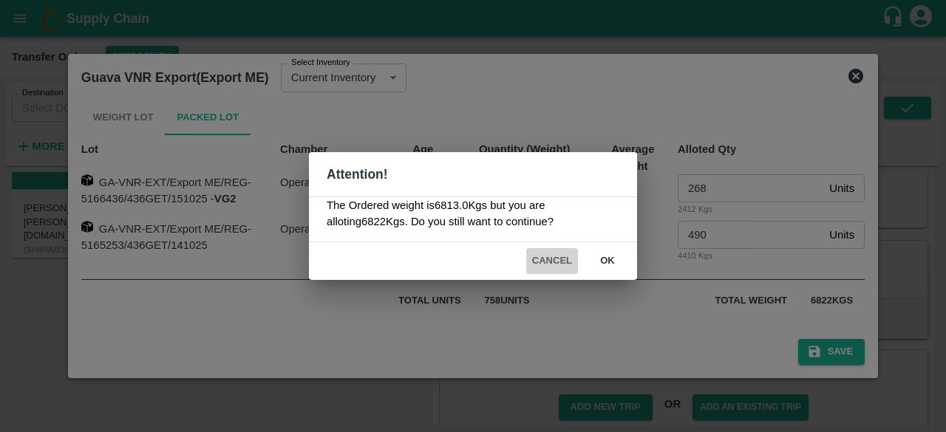
click at [563, 258] on button "Cancel" at bounding box center [552, 261] width 52 height 26
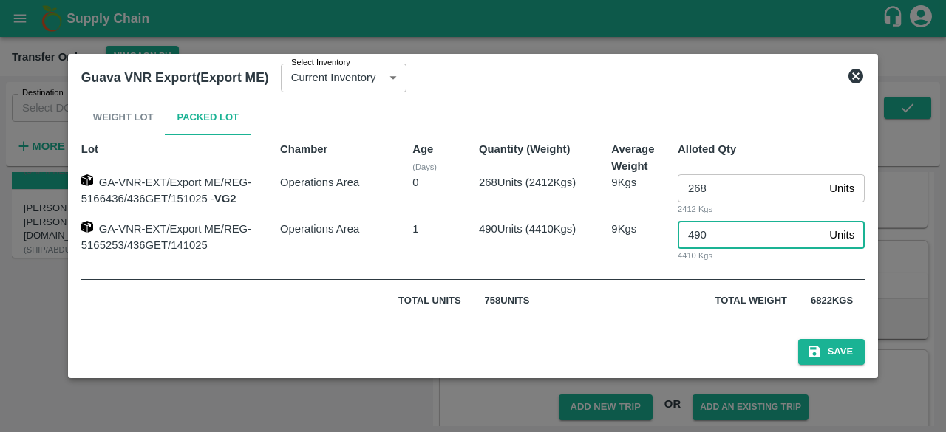
click at [721, 239] on input "490" at bounding box center [751, 235] width 146 height 28
type input "489"
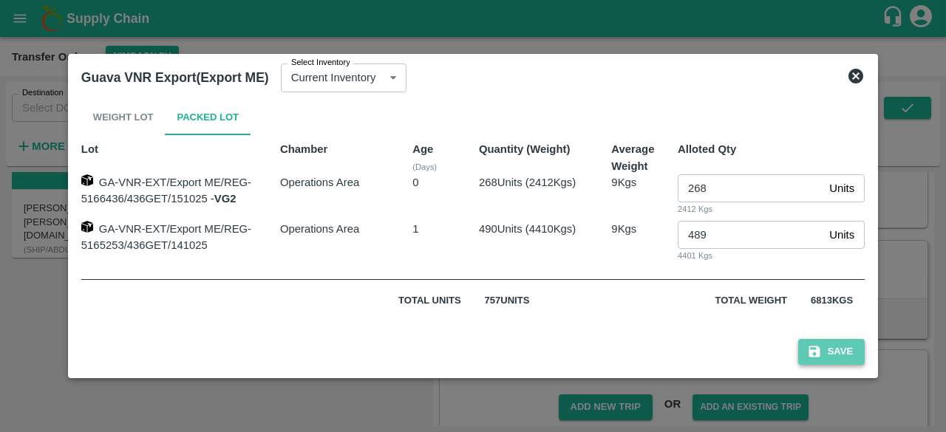
click at [829, 352] on button "Save" at bounding box center [831, 352] width 67 height 26
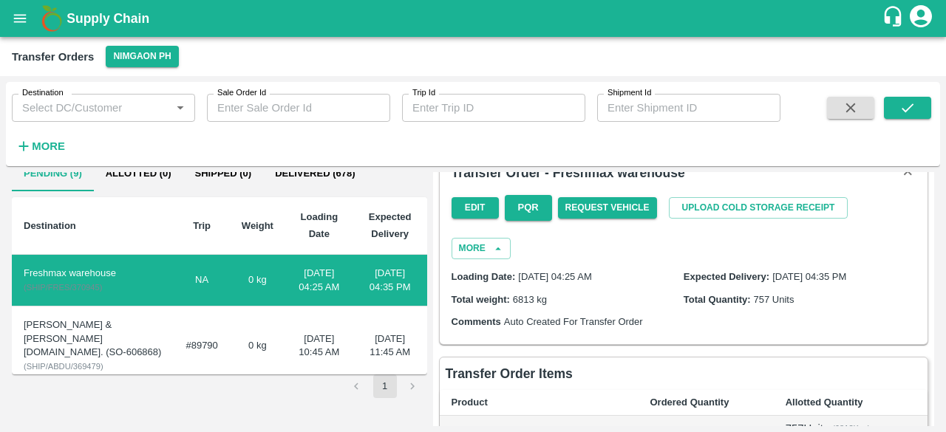
scroll to position [21, 0]
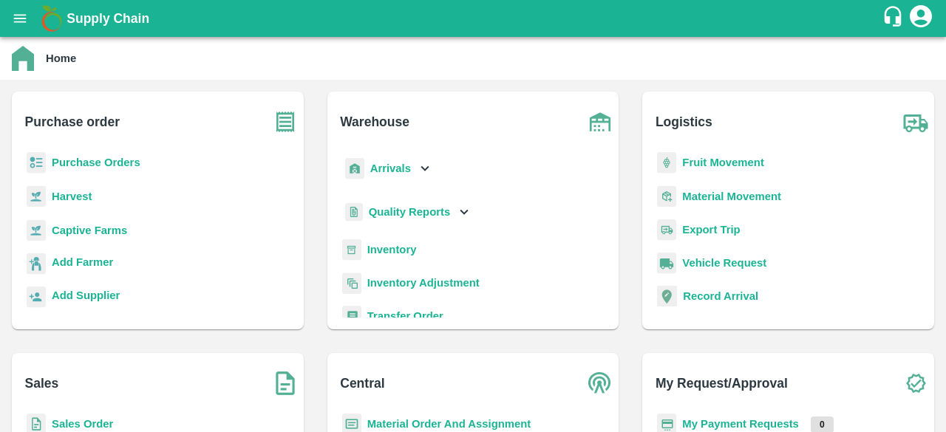
click at [100, 158] on b "Purchase Orders" at bounding box center [96, 163] width 89 height 12
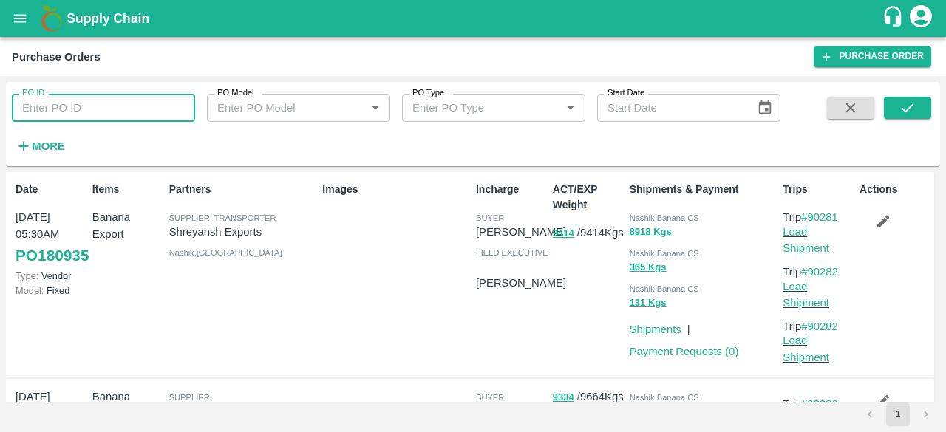
click at [102, 112] on input "PO ID" at bounding box center [103, 108] width 183 height 28
type input "180850"
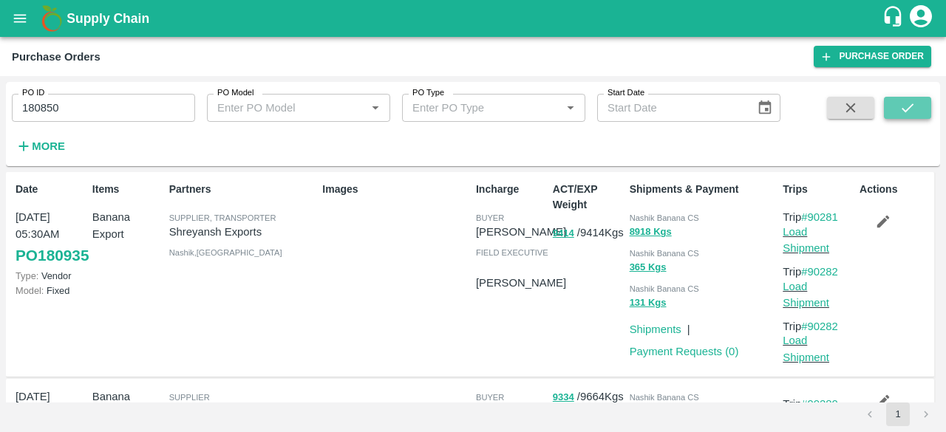
click at [895, 116] on button "submit" at bounding box center [907, 108] width 47 height 22
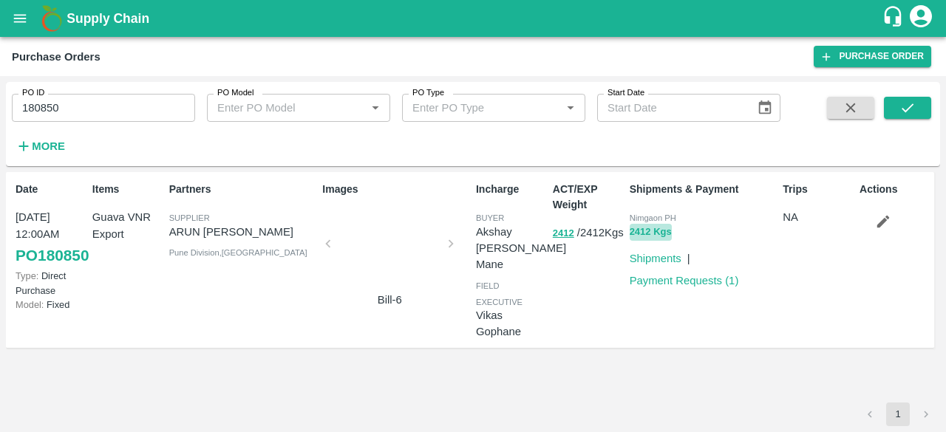
click at [640, 228] on button "2412 Kgs" at bounding box center [651, 232] width 42 height 17
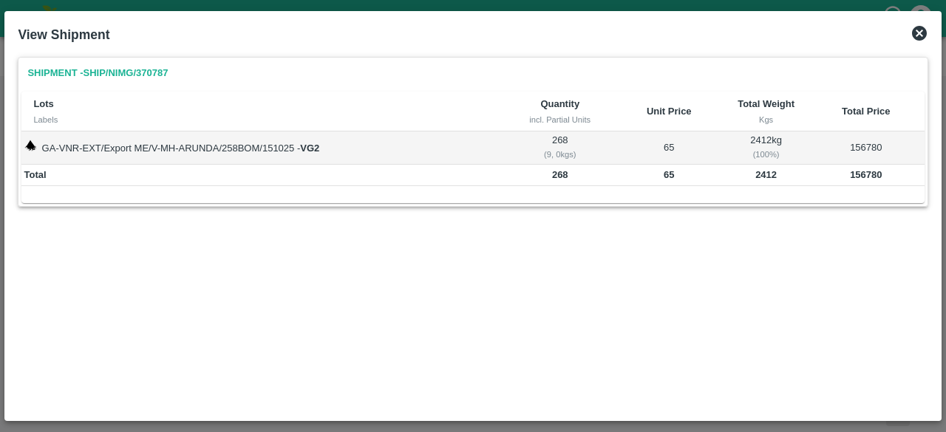
click at [920, 38] on icon at bounding box center [919, 33] width 15 height 15
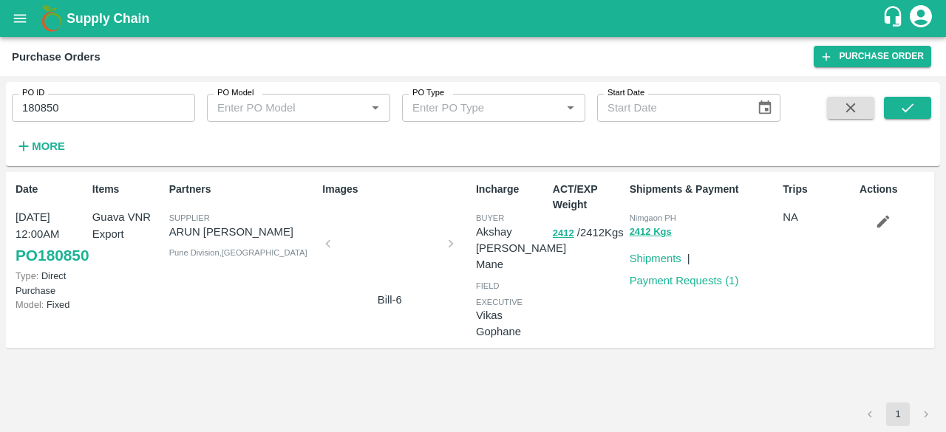
click at [367, 222] on div at bounding box center [389, 248] width 111 height 78
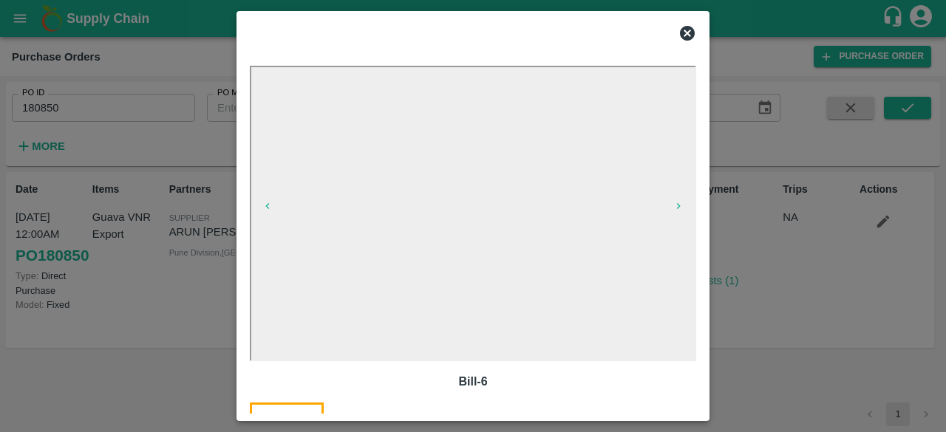
click at [689, 30] on icon at bounding box center [688, 33] width 18 height 18
